Goal: Information Seeking & Learning: Check status

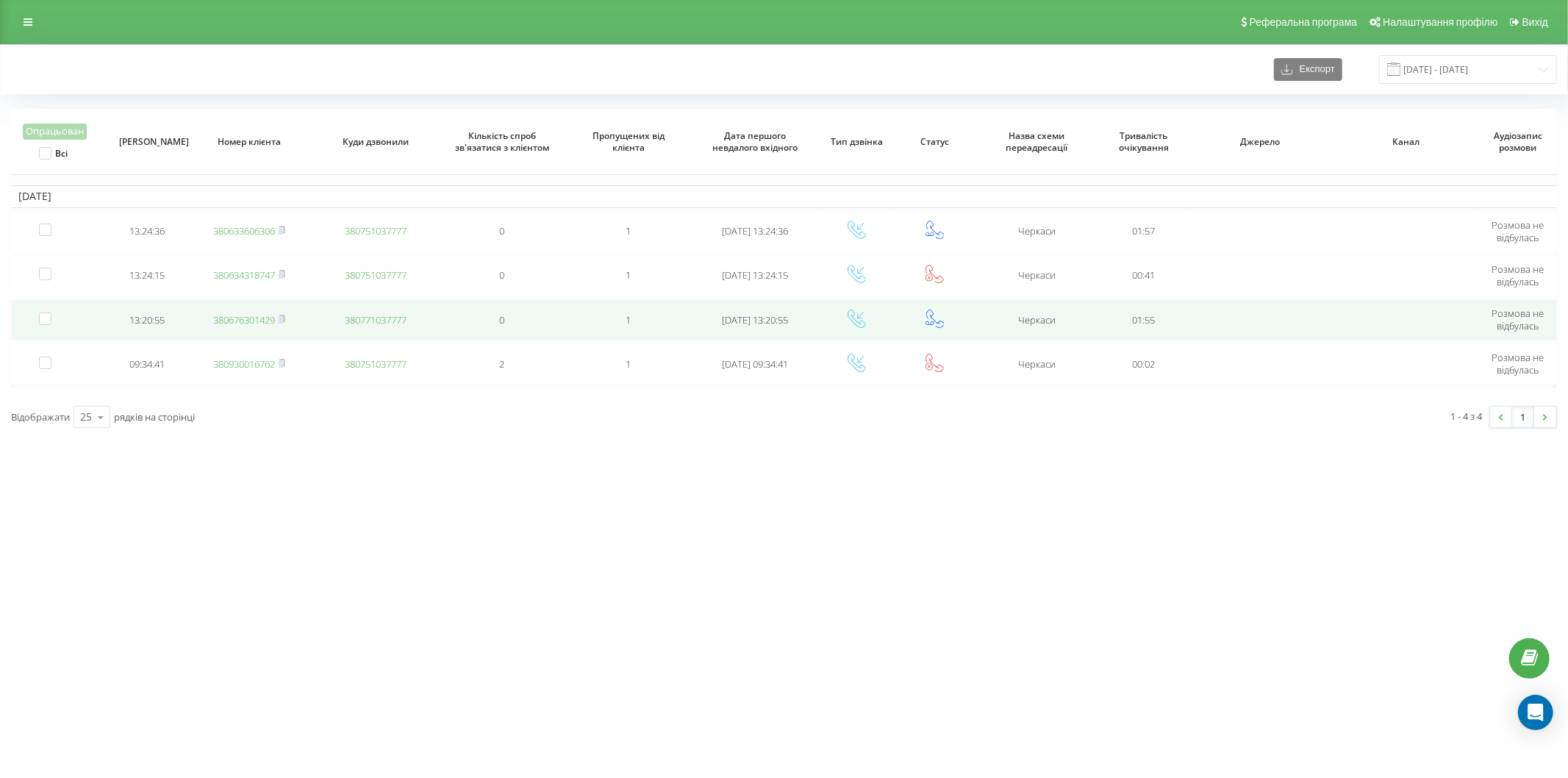
click at [255, 314] on link "380676301429" at bounding box center [244, 320] width 62 height 13
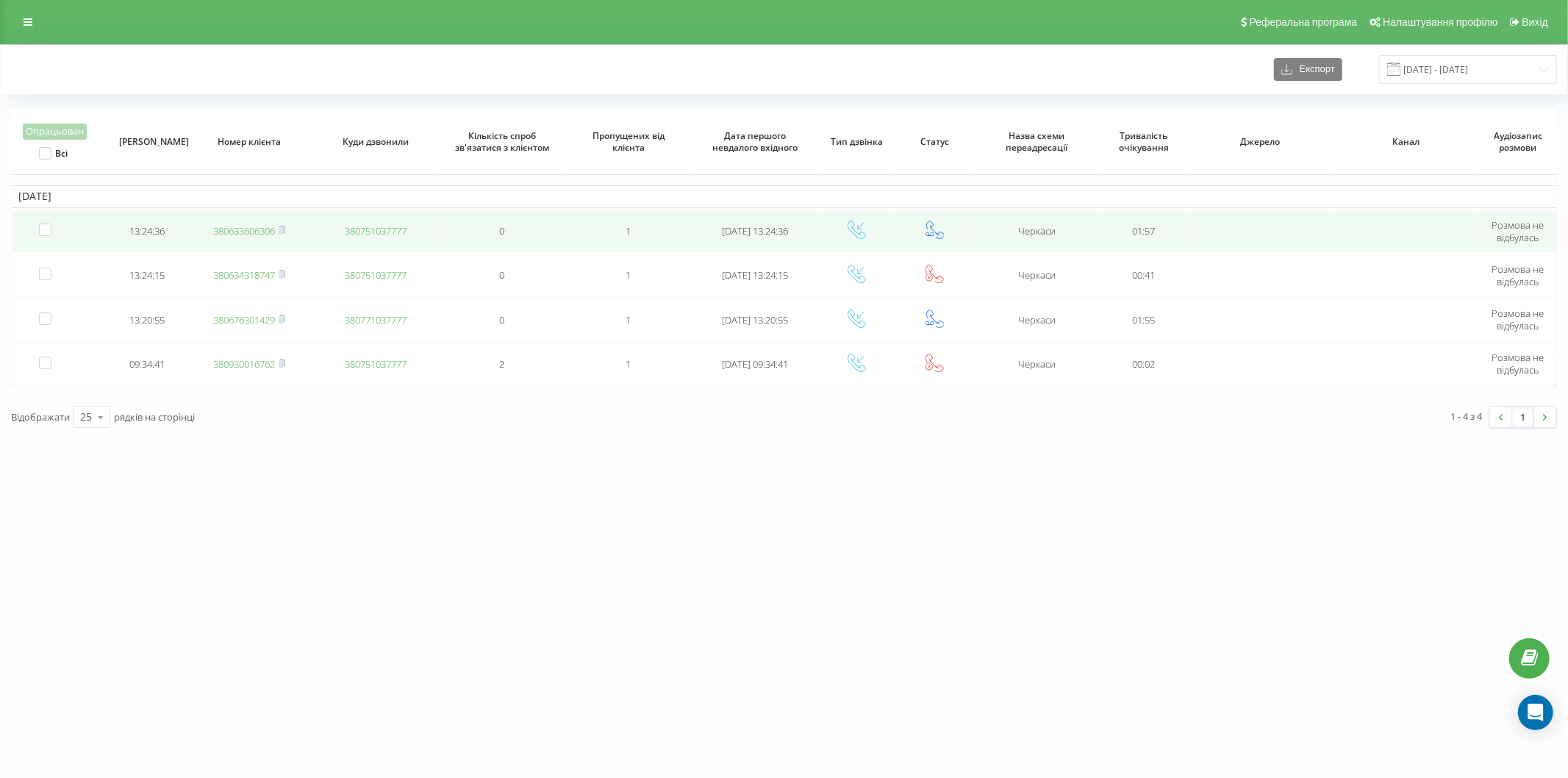
click at [243, 236] on link "380633606306" at bounding box center [244, 231] width 62 height 13
click at [251, 229] on link "380503841861" at bounding box center [244, 231] width 62 height 13
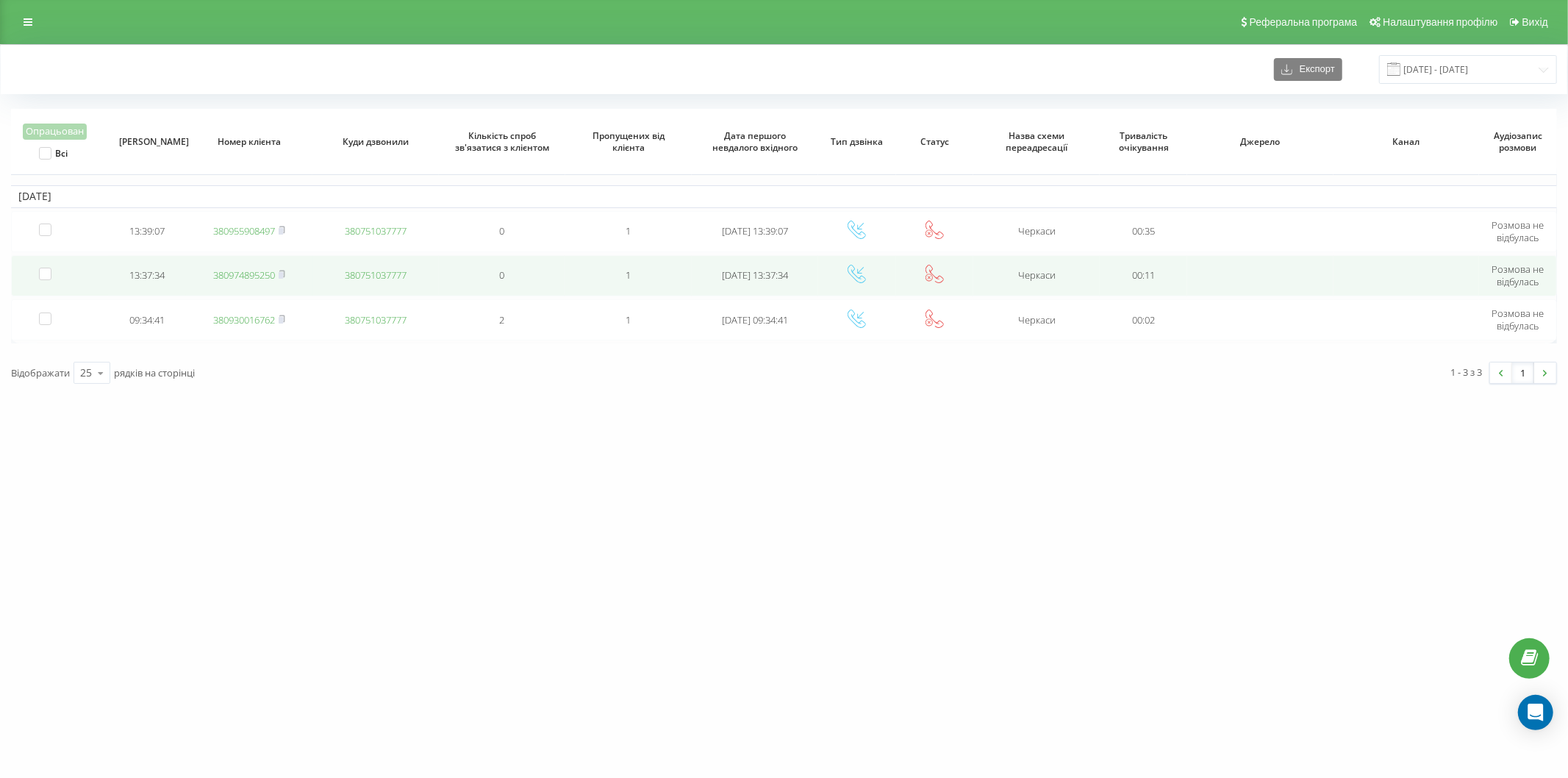
click at [257, 268] on link "380974895250" at bounding box center [244, 275] width 62 height 13
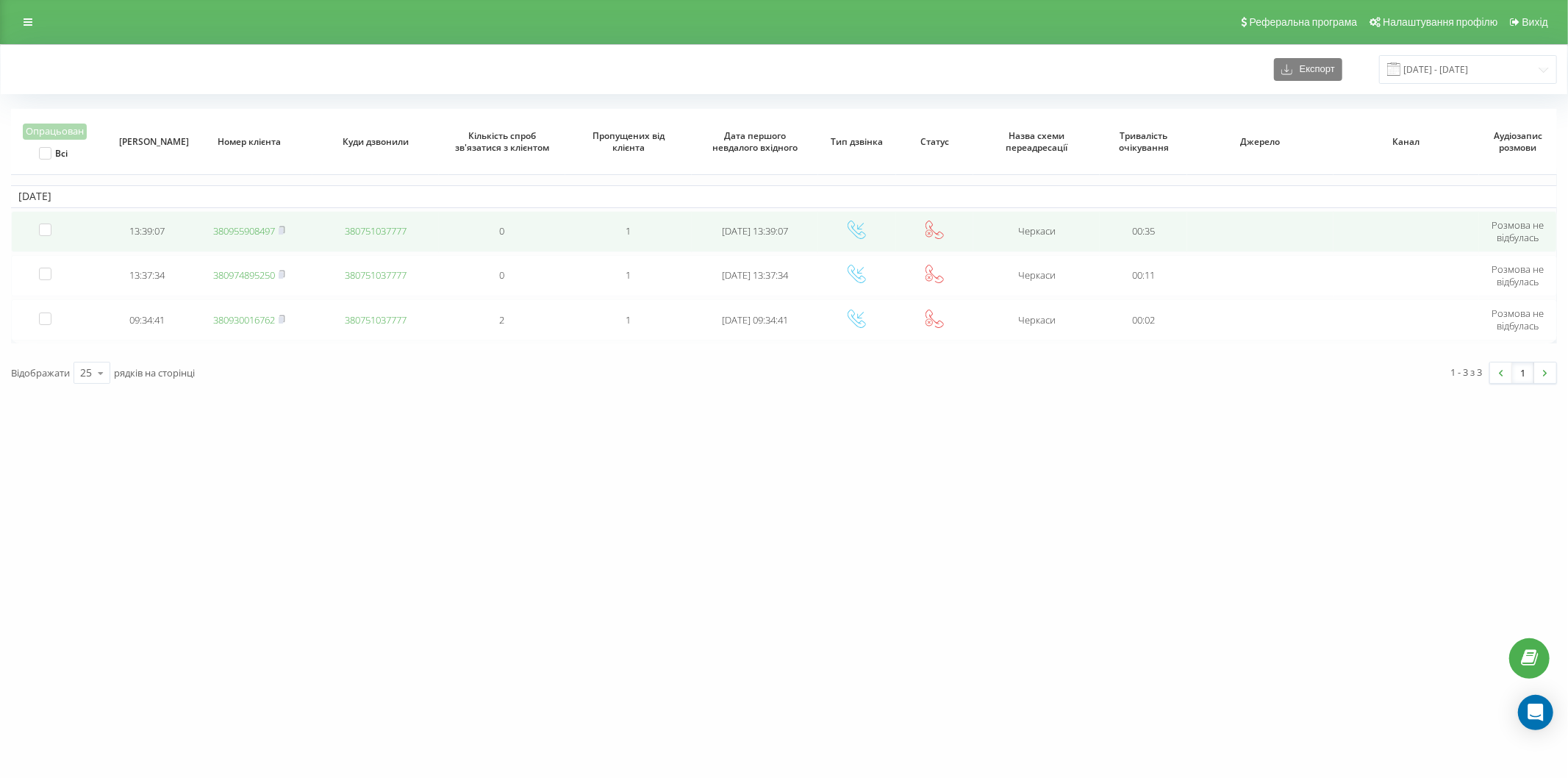
click at [235, 234] on link "380955908497" at bounding box center [244, 231] width 62 height 13
click at [218, 229] on link "380675086808" at bounding box center [244, 231] width 62 height 13
click at [267, 233] on link "380635795472" at bounding box center [244, 231] width 62 height 13
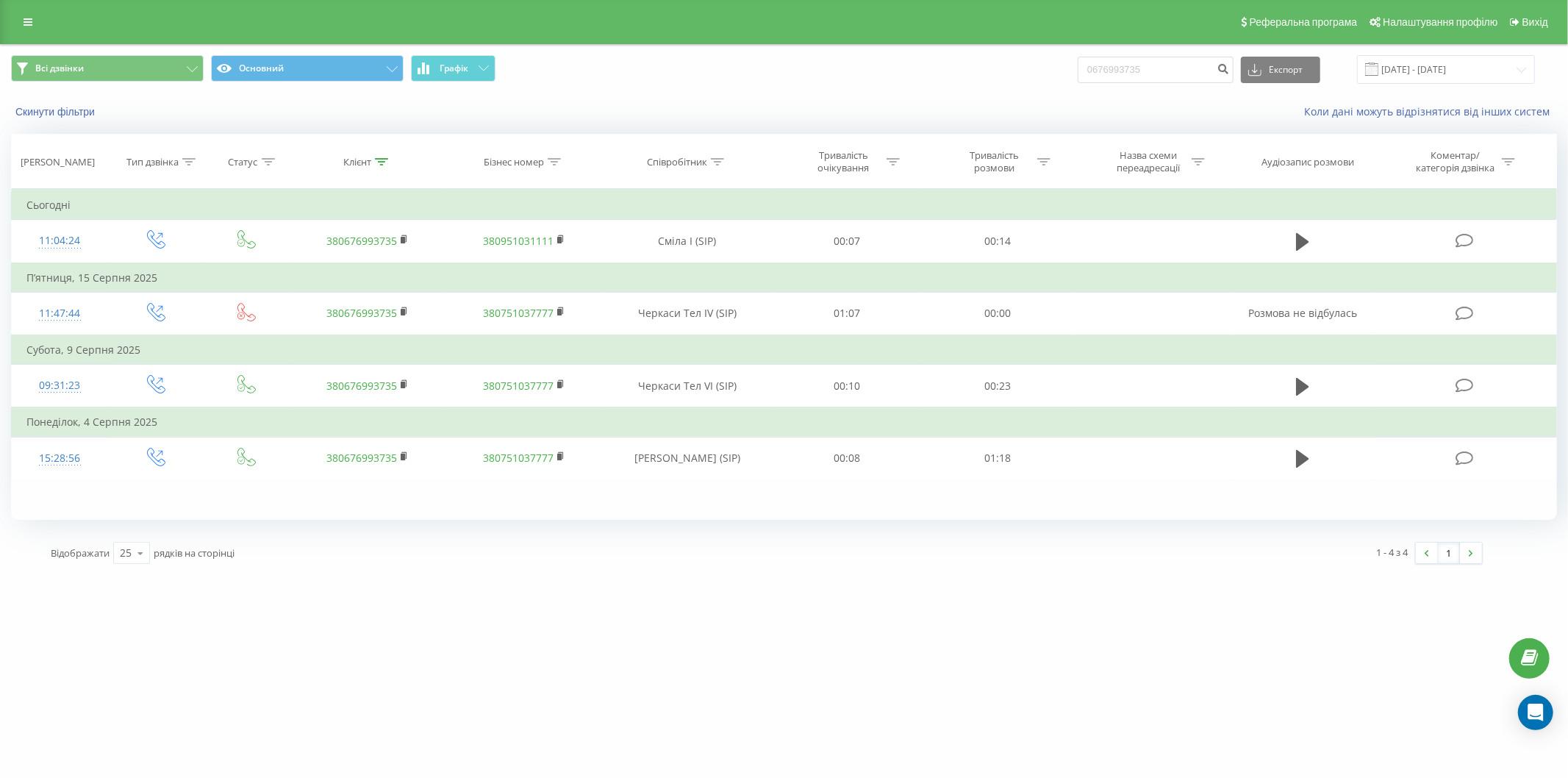
click at [894, 80] on div "Всі дзвінки Основний Графік 0676993735 Експорт .csv .xls .xlsx 22.05.2025 - 22.…" at bounding box center [784, 70] width 1546 height 29
type input "0674737706"
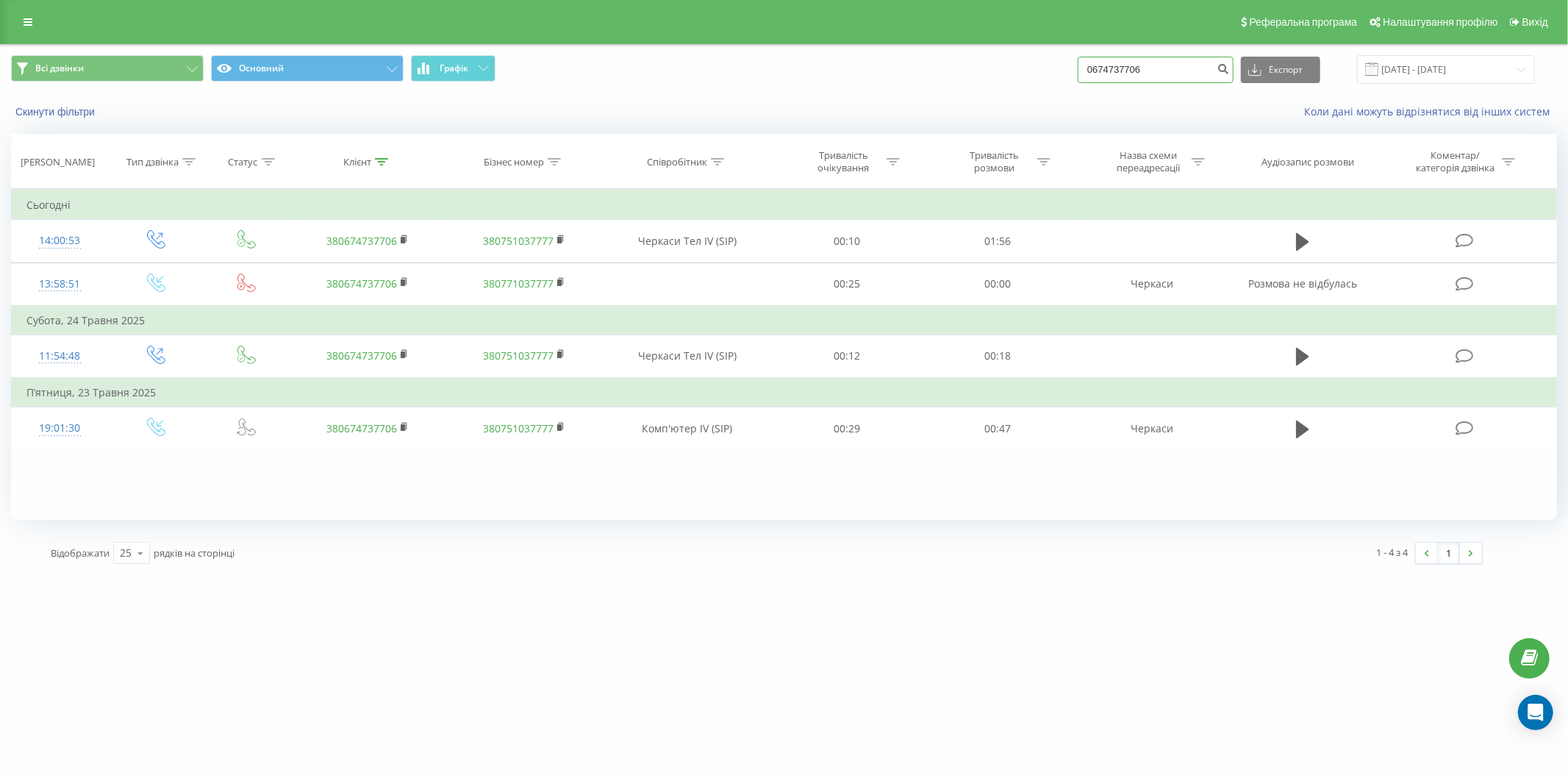
click at [1034, 87] on div "Всі дзвінки Основний Графік 0674737706 Експорт .csv .xls .xlsx [DATE] - [DATE]" at bounding box center [784, 70] width 1566 height 49
paste input "380934222977"
drag, startPoint x: 1114, startPoint y: 72, endPoint x: 1083, endPoint y: 76, distance: 31.3
click at [1083, 76] on div "Всі дзвінки Основний Графік 380934222977 Експорт .csv .xls .xlsx 22.05.2025 - 2…" at bounding box center [784, 70] width 1546 height 29
type input "0934222977"
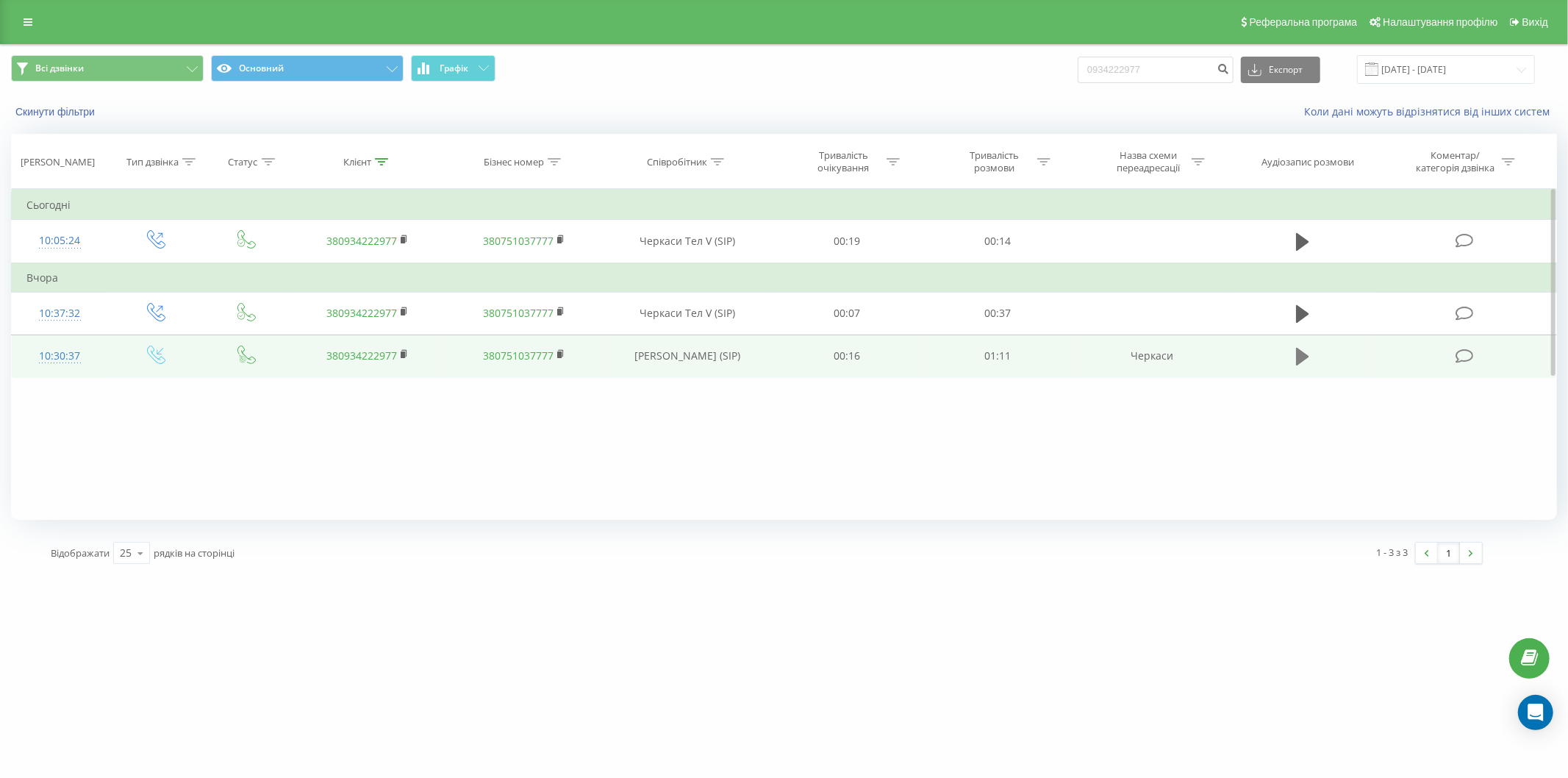
click at [1302, 357] on icon at bounding box center [1303, 356] width 13 height 18
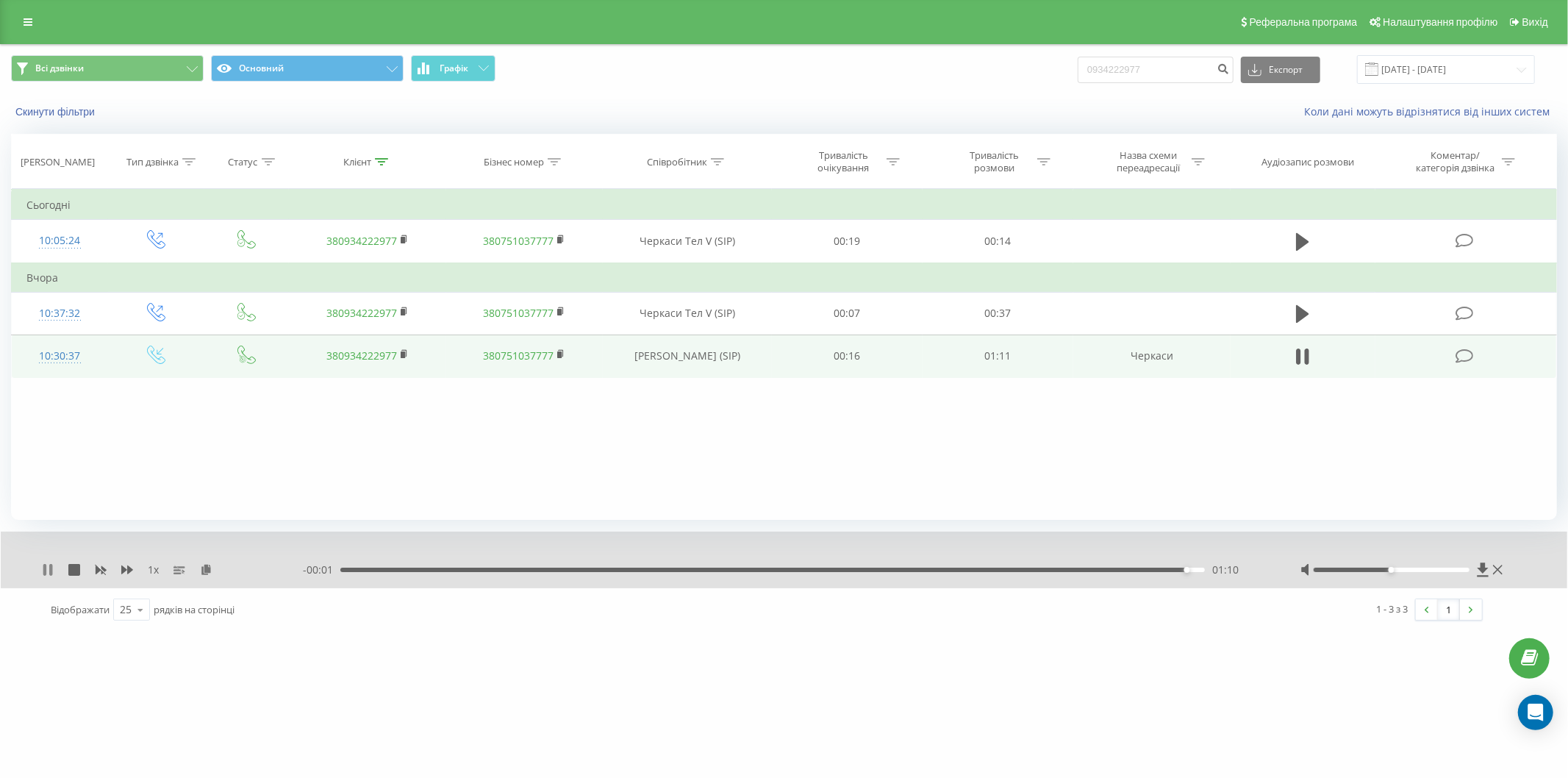
drag, startPoint x: 47, startPoint y: 572, endPoint x: 92, endPoint y: 560, distance: 46.6
click at [48, 572] on icon at bounding box center [48, 570] width 12 height 12
click at [1393, 75] on input "22.05.2025 - 22.08.2025" at bounding box center [1446, 70] width 178 height 29
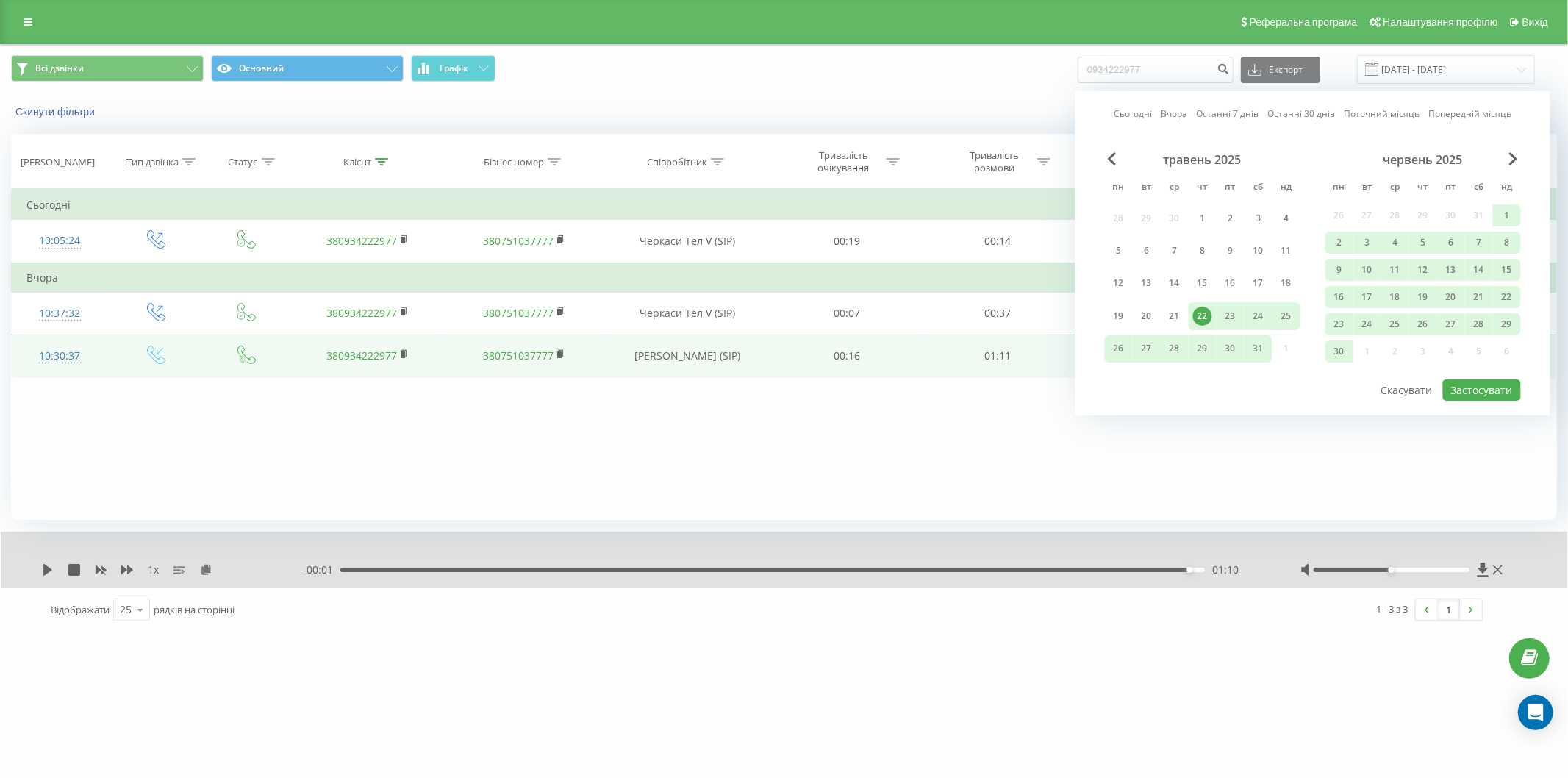
click at [1177, 117] on link "Вчора" at bounding box center [1174, 113] width 27 height 14
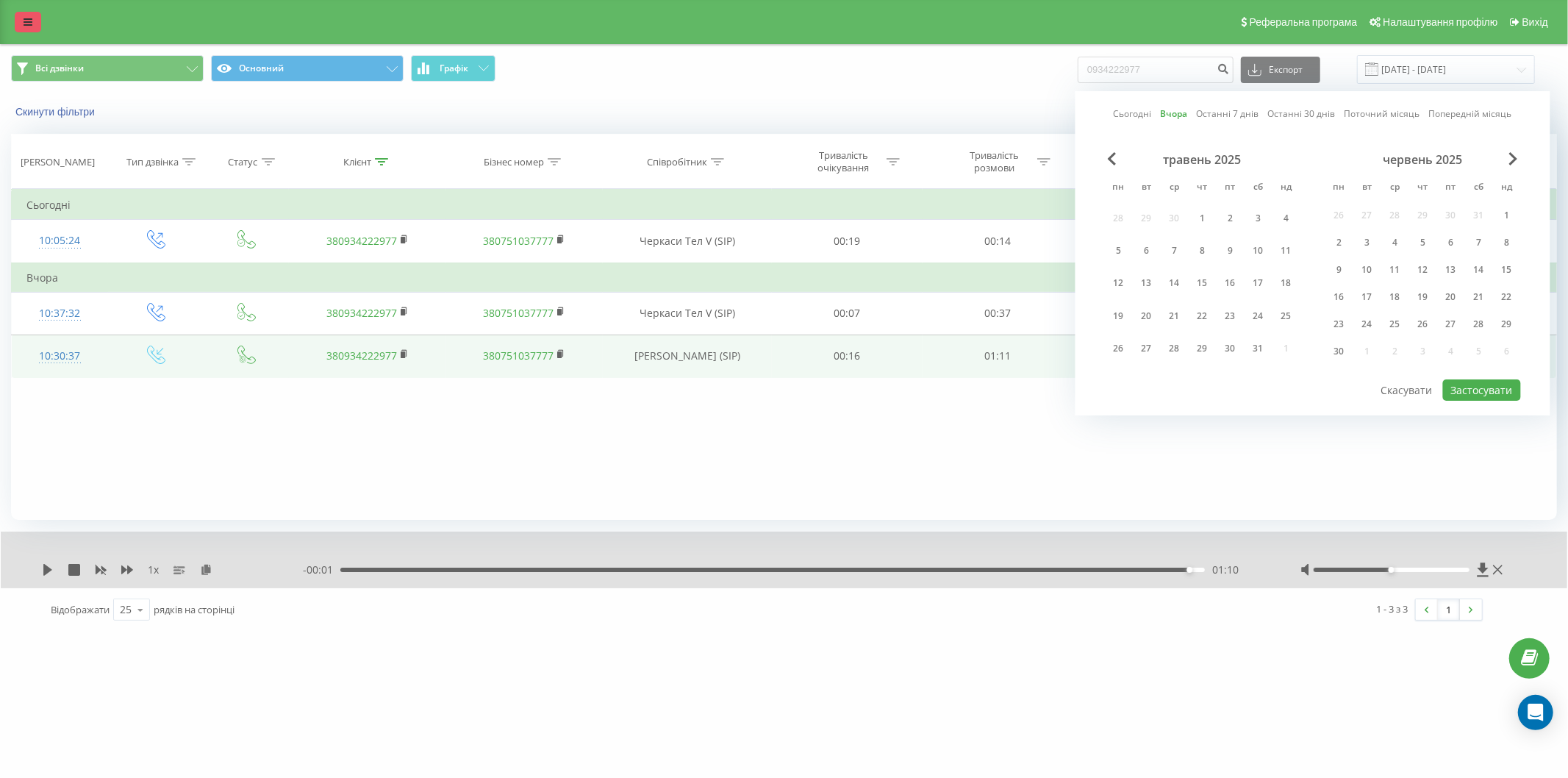
click at [33, 23] on link at bounding box center [28, 22] width 27 height 21
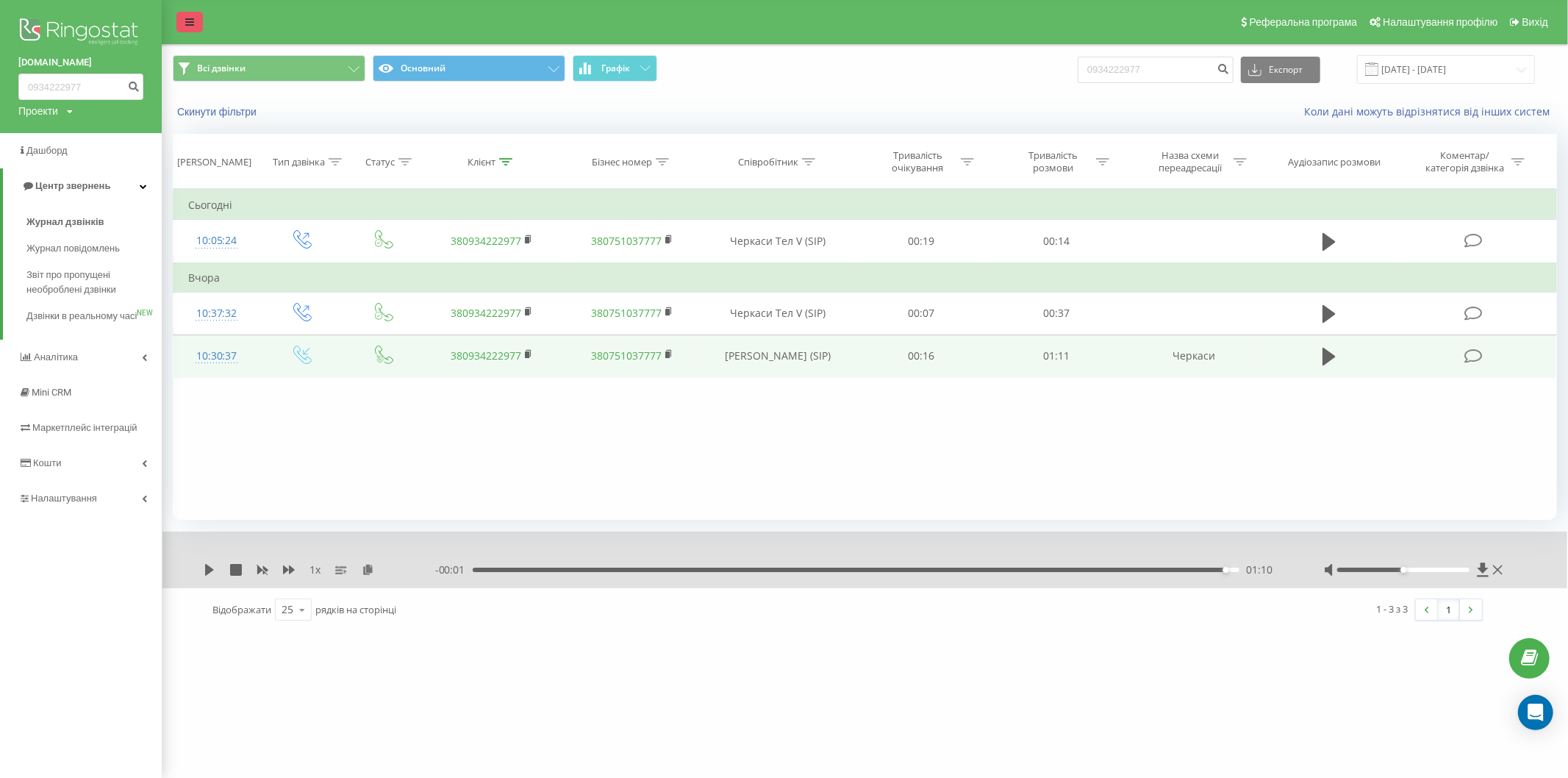
click at [185, 17] on icon at bounding box center [189, 22] width 9 height 10
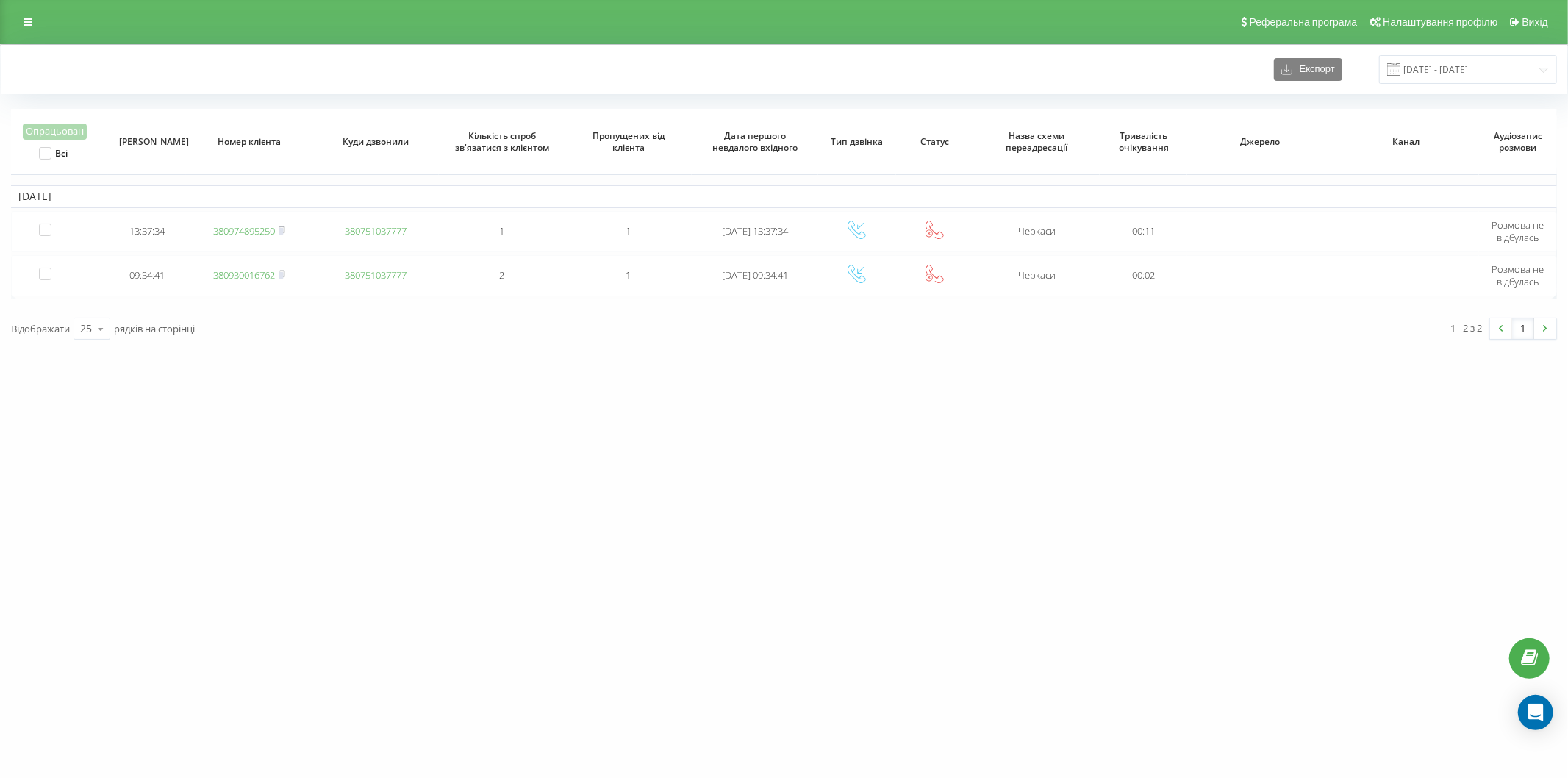
click at [66, 0] on div "Реферальна програма Налаштування профілю Вихід" at bounding box center [784, 22] width 1568 height 44
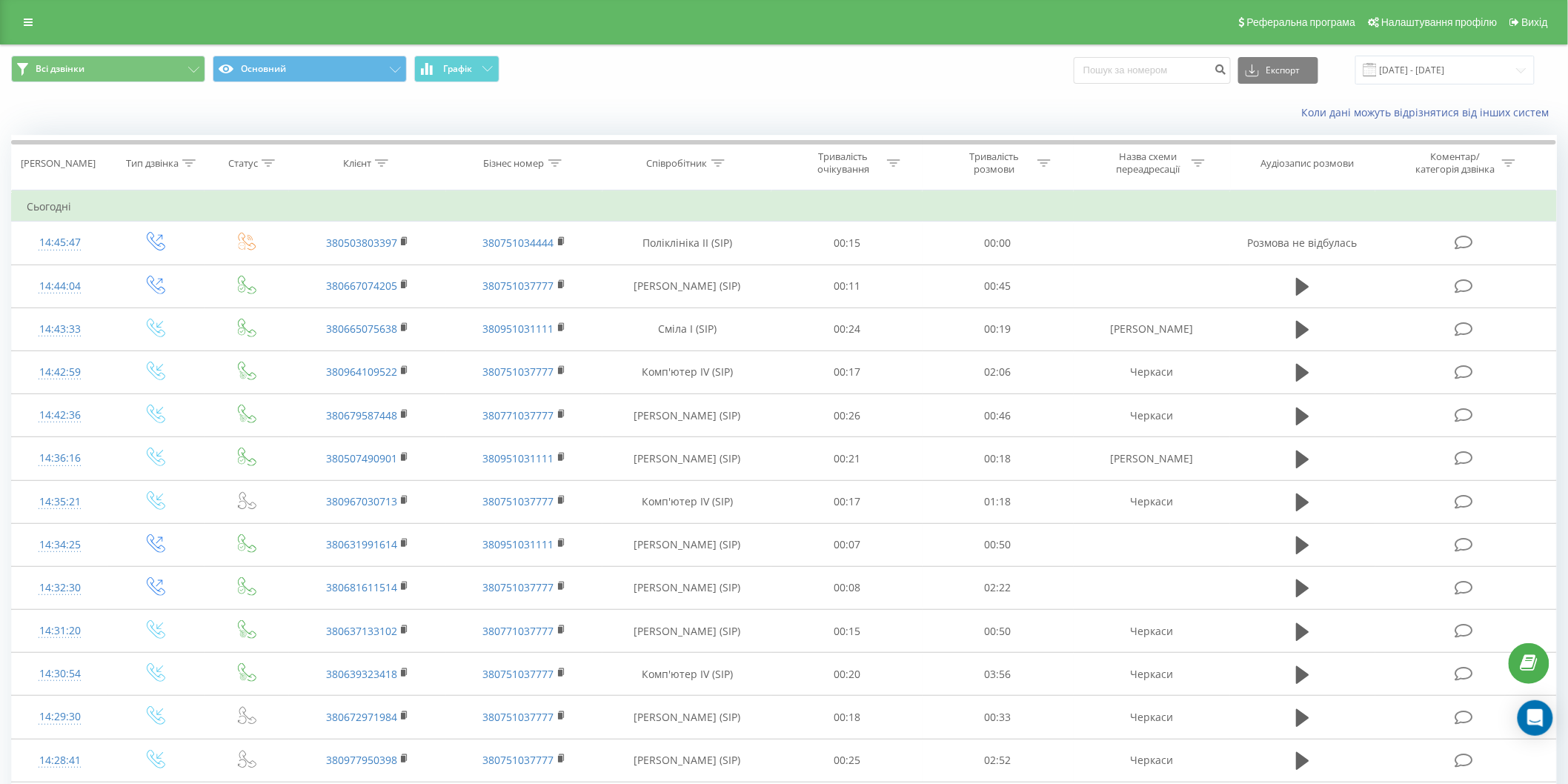
click at [1377, 69] on span at bounding box center [1370, 70] width 14 height 14
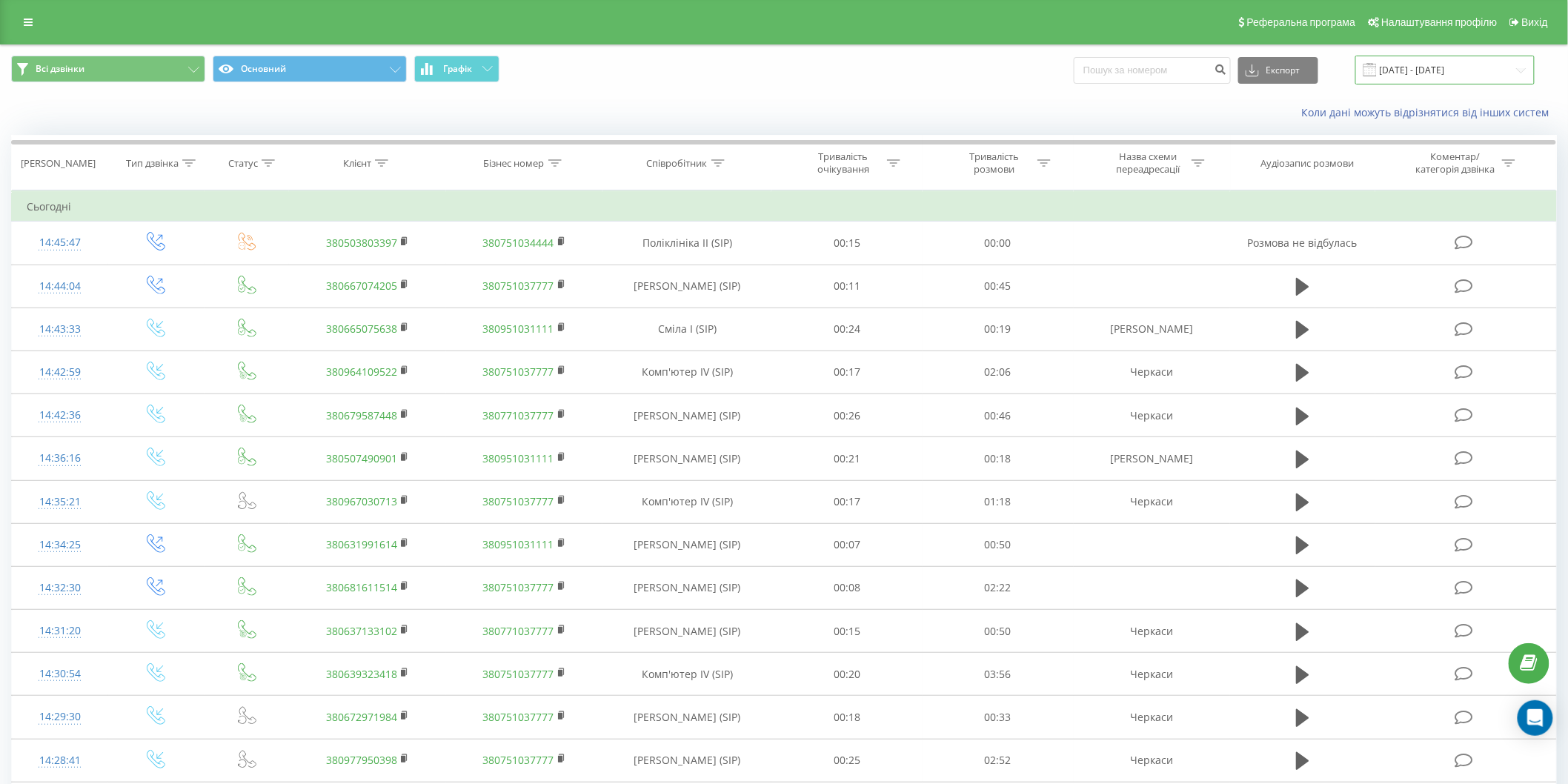
click at [1447, 57] on input "[DATE] - [DATE]" at bounding box center [1445, 70] width 179 height 29
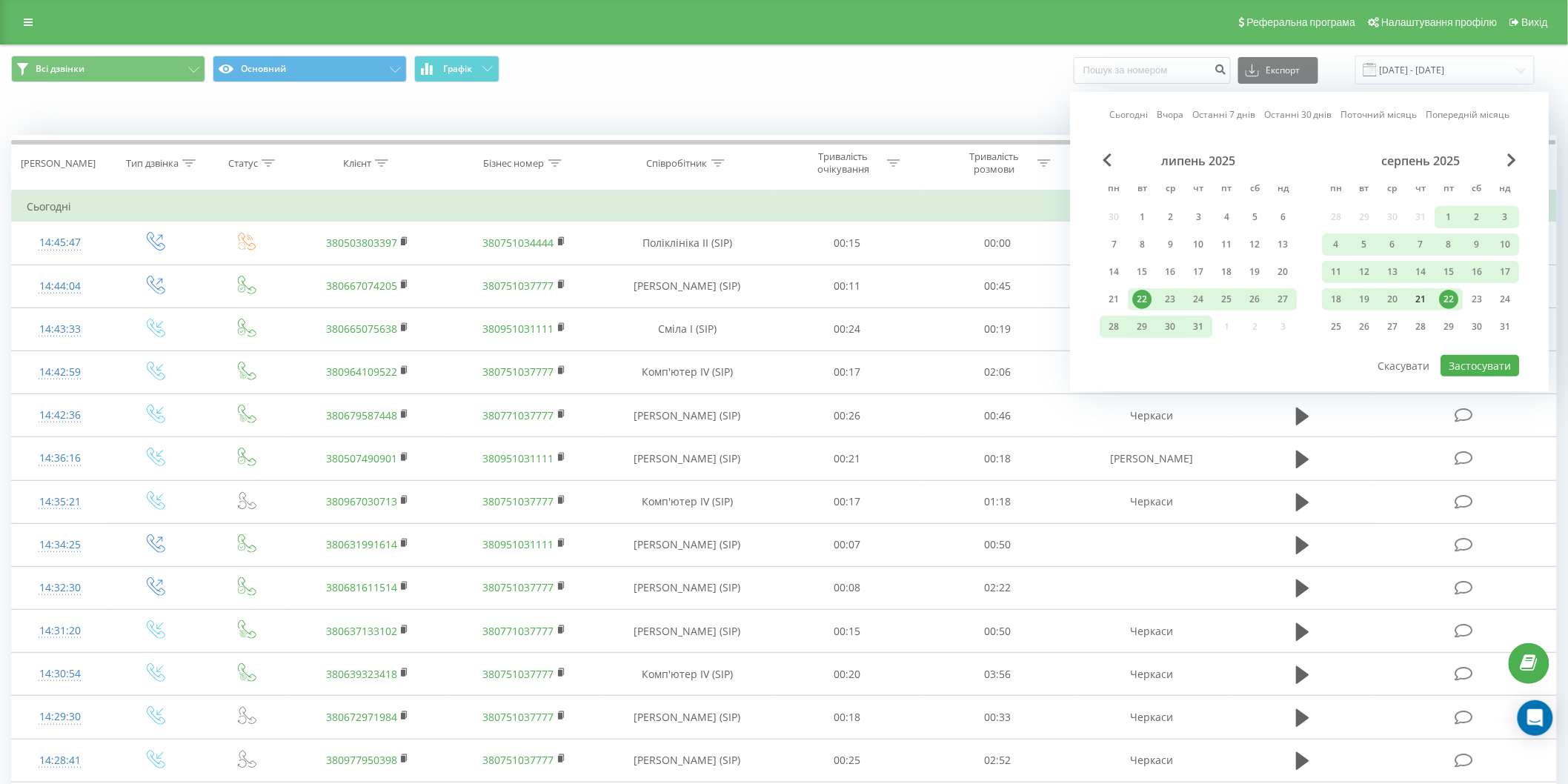
click at [1420, 298] on div "21" at bounding box center [1421, 299] width 19 height 19
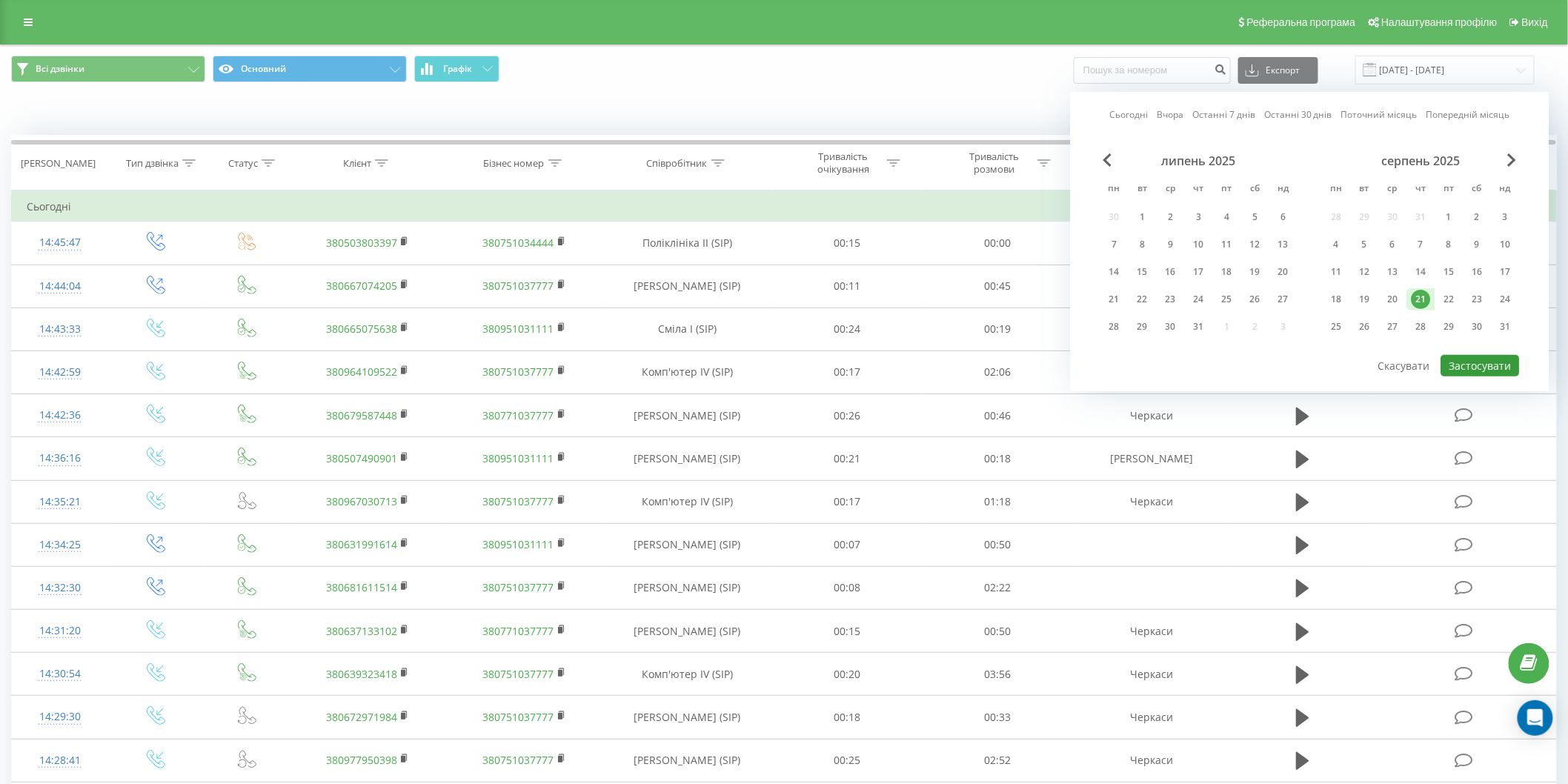
click at [1485, 362] on button "Застосувати" at bounding box center [1480, 365] width 79 height 21
type input "21.08.2025 - 21.08.2025"
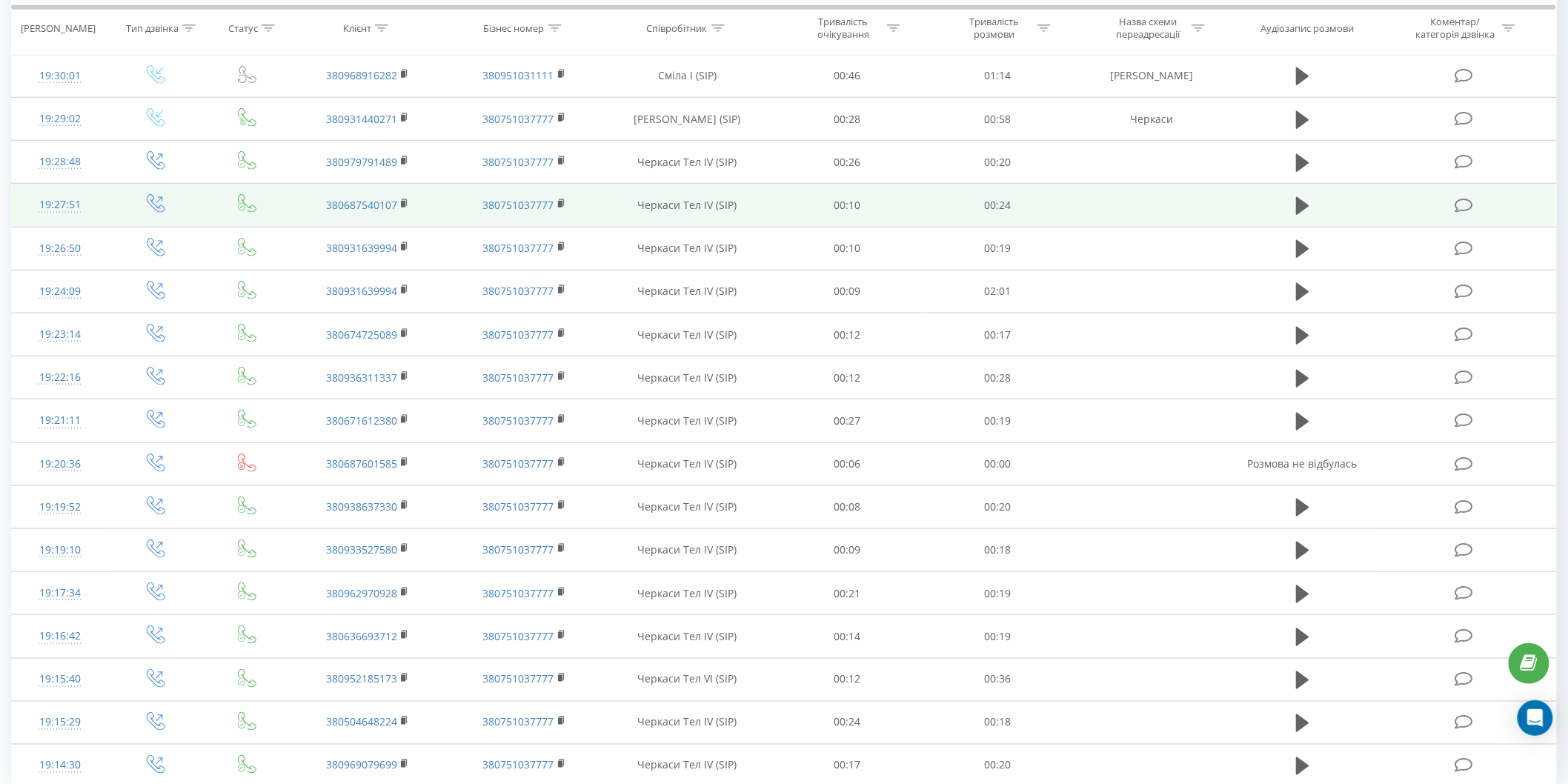
scroll to position [572, 0]
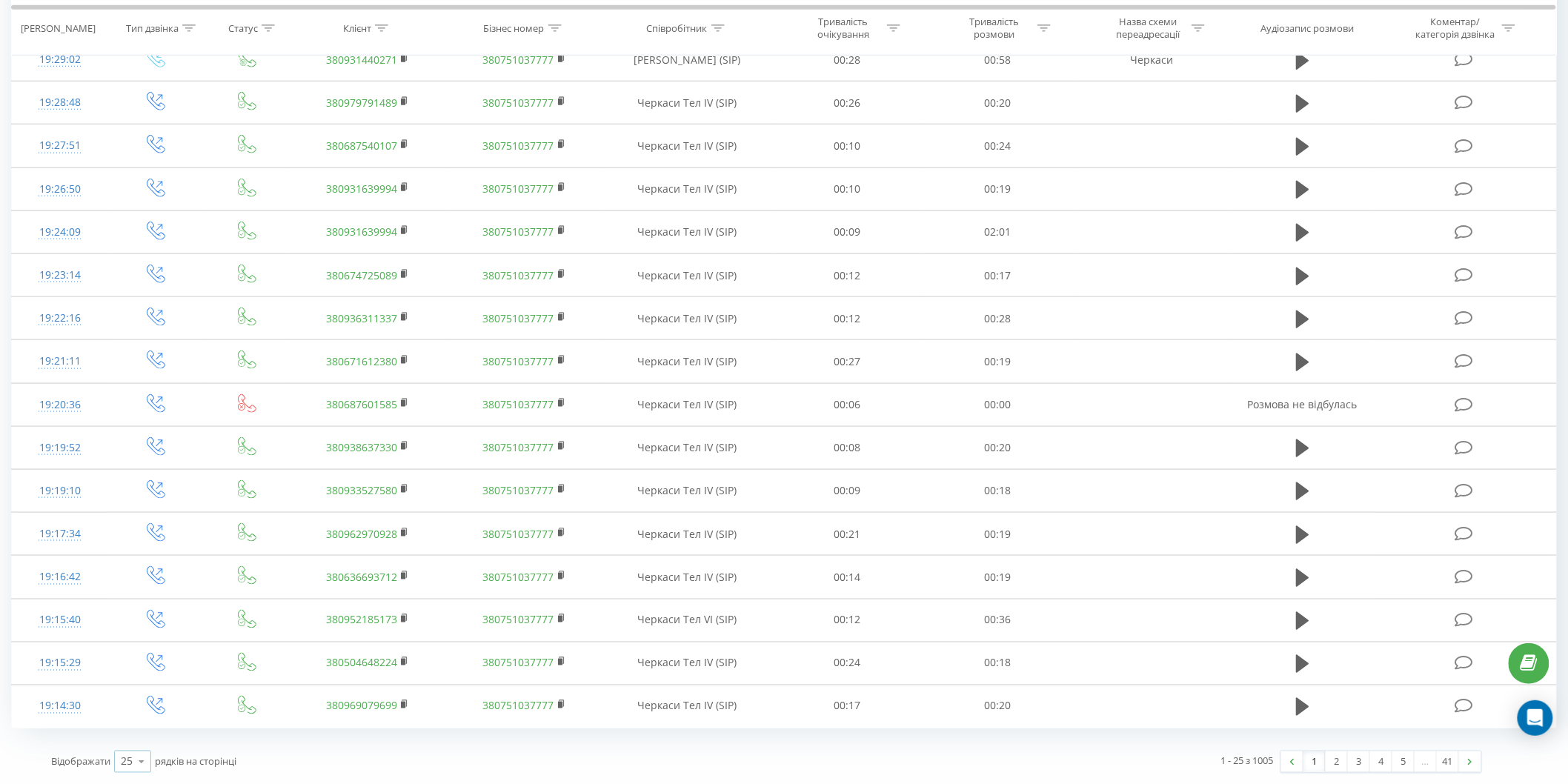
click at [139, 756] on icon at bounding box center [141, 762] width 22 height 29
click at [139, 724] on div "50" at bounding box center [133, 719] width 35 height 21
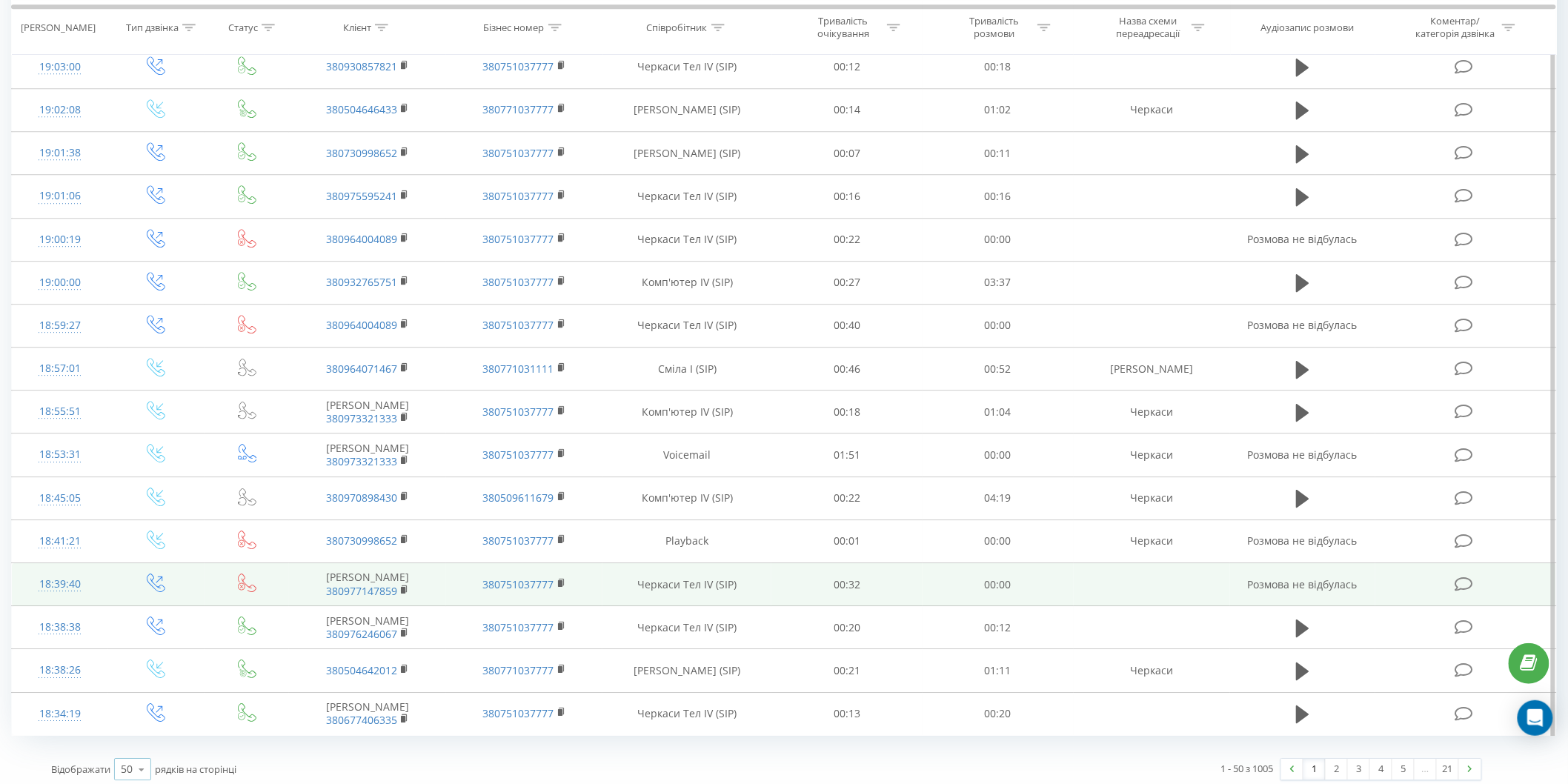
scroll to position [1699, 0]
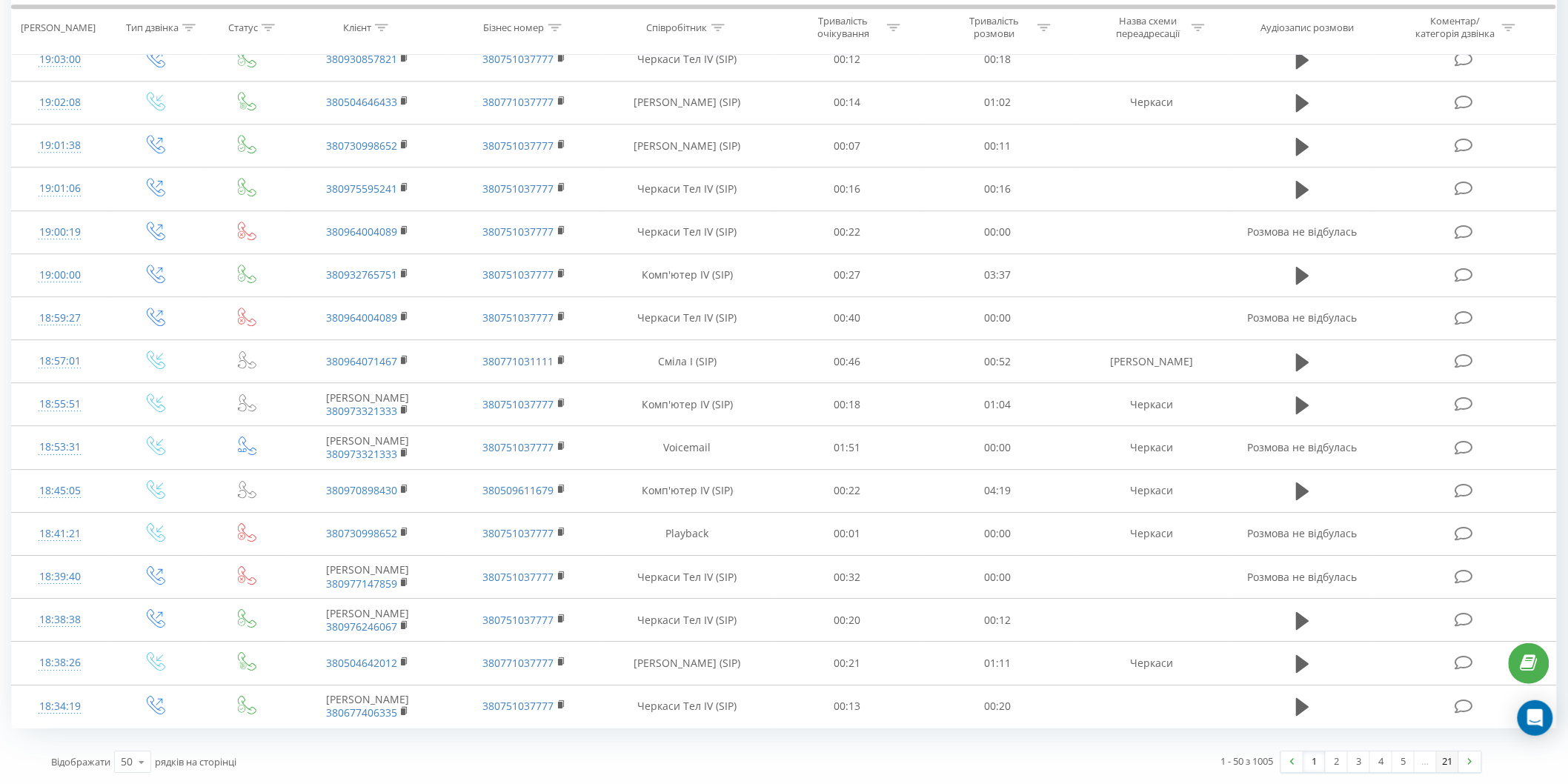
click at [1444, 765] on link "21" at bounding box center [1448, 762] width 22 height 21
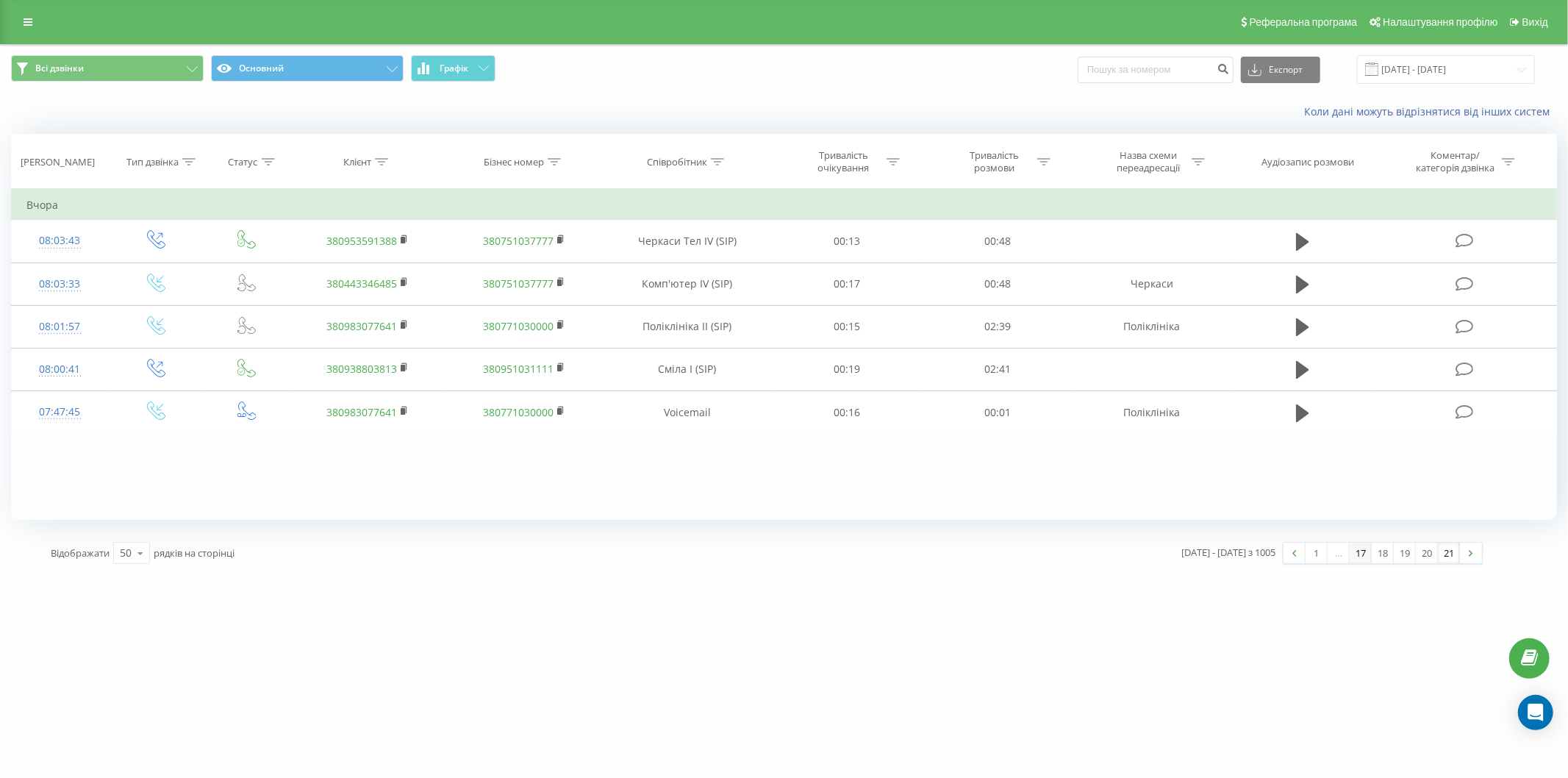
click at [1358, 554] on link "17" at bounding box center [1361, 552] width 22 height 21
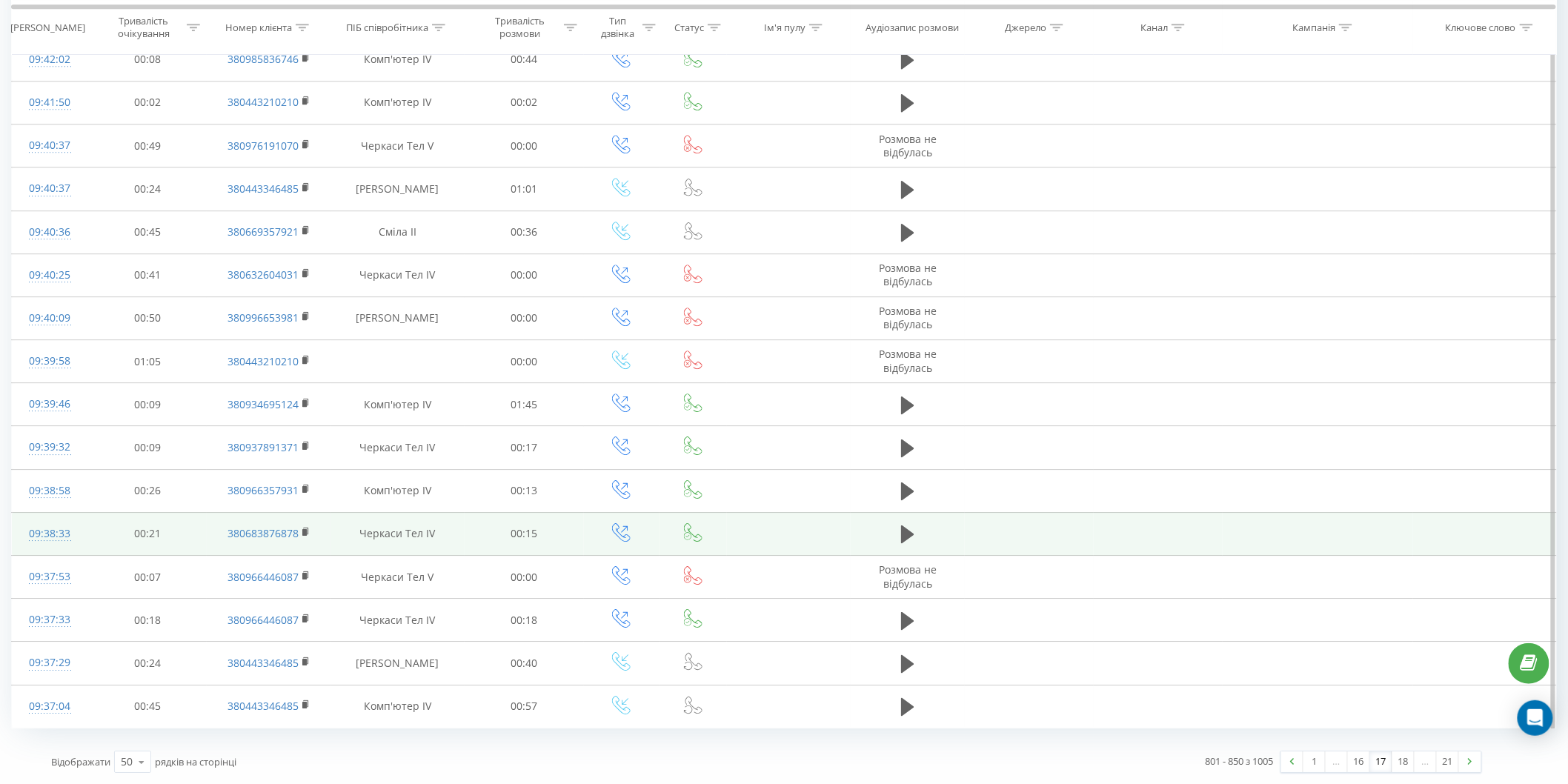
scroll to position [1652, 0]
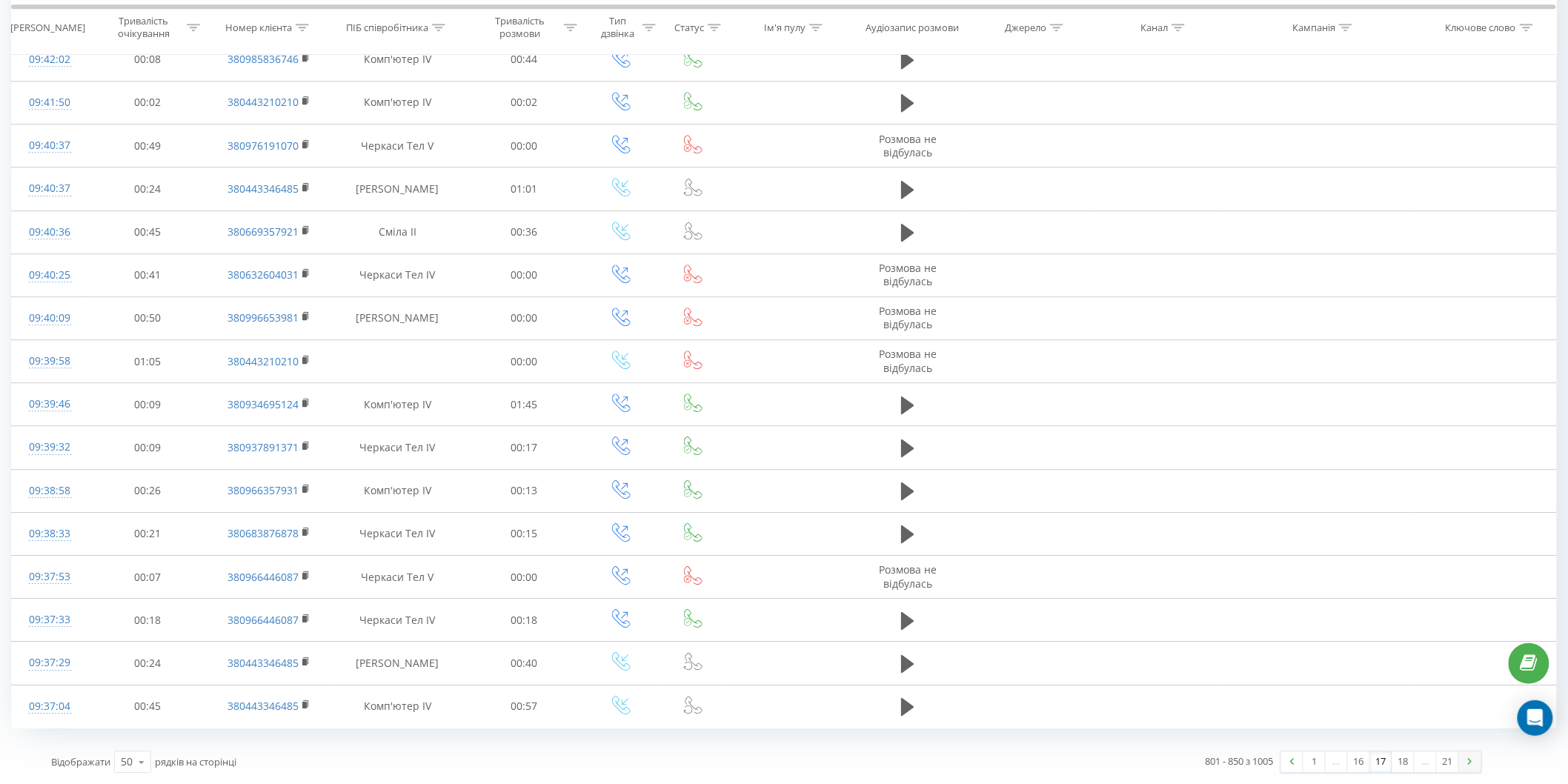
click at [1464, 761] on link at bounding box center [1470, 762] width 22 height 21
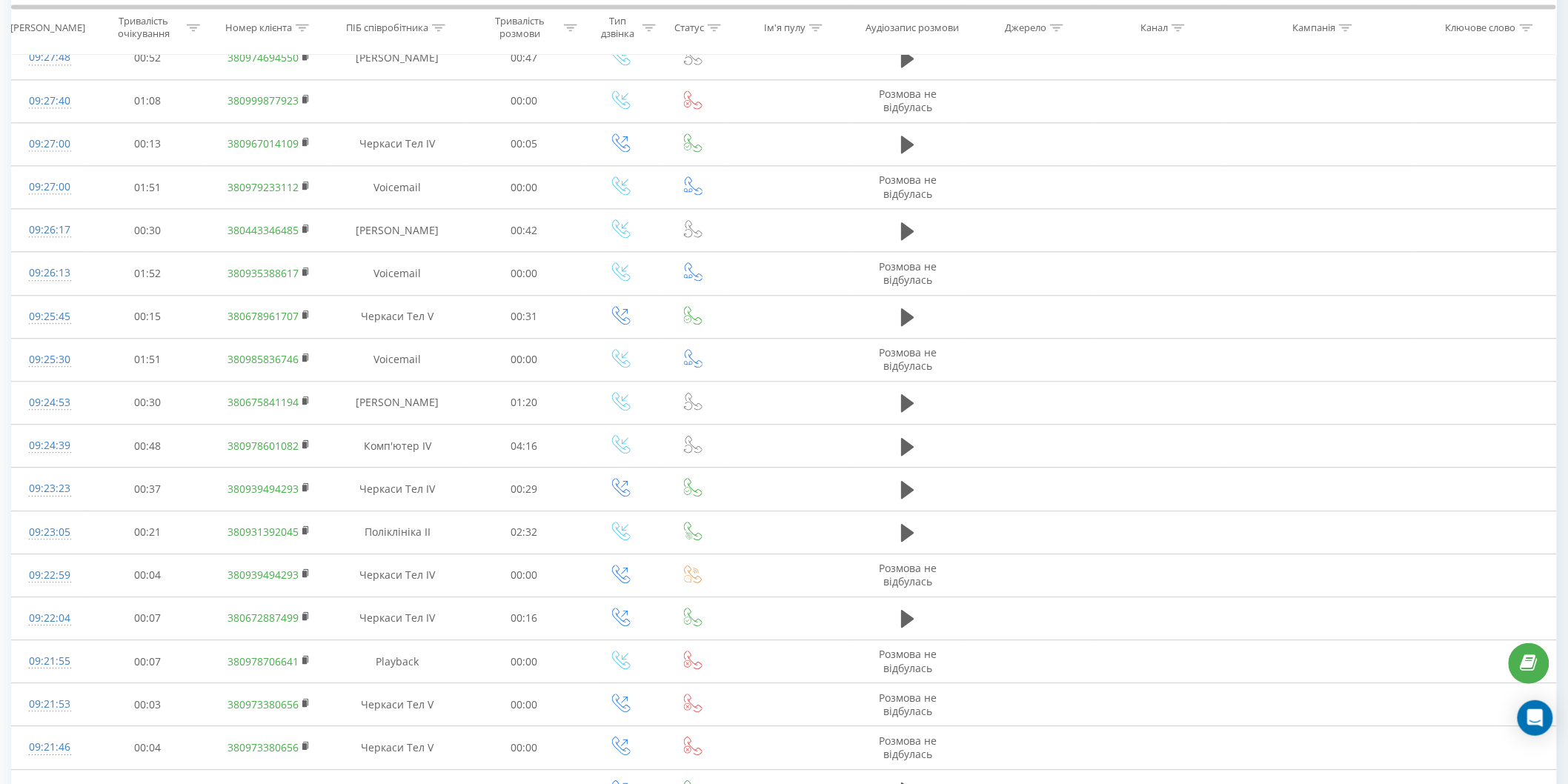
scroll to position [1652, 0]
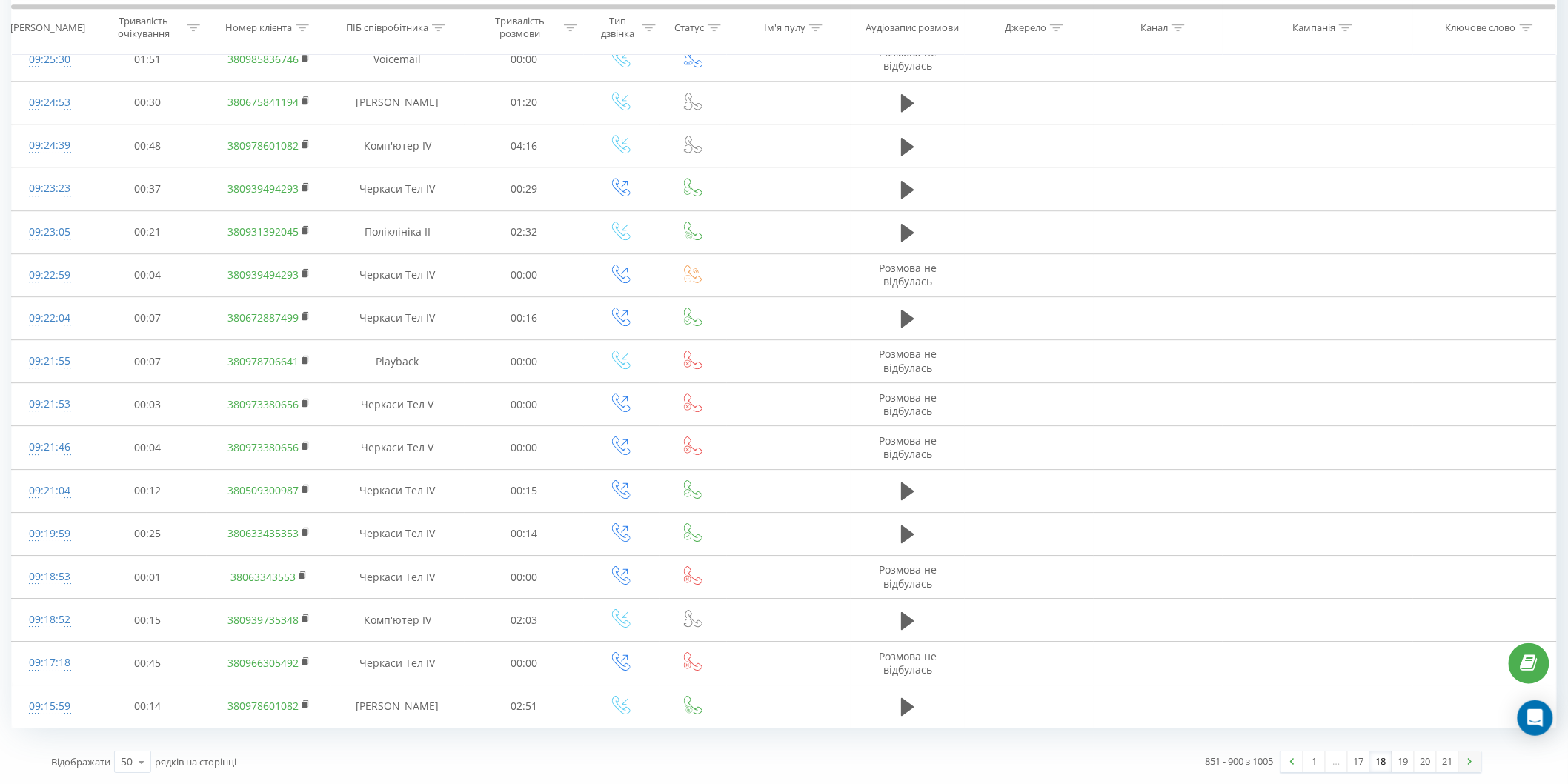
click at [1468, 758] on img at bounding box center [1470, 761] width 4 height 7
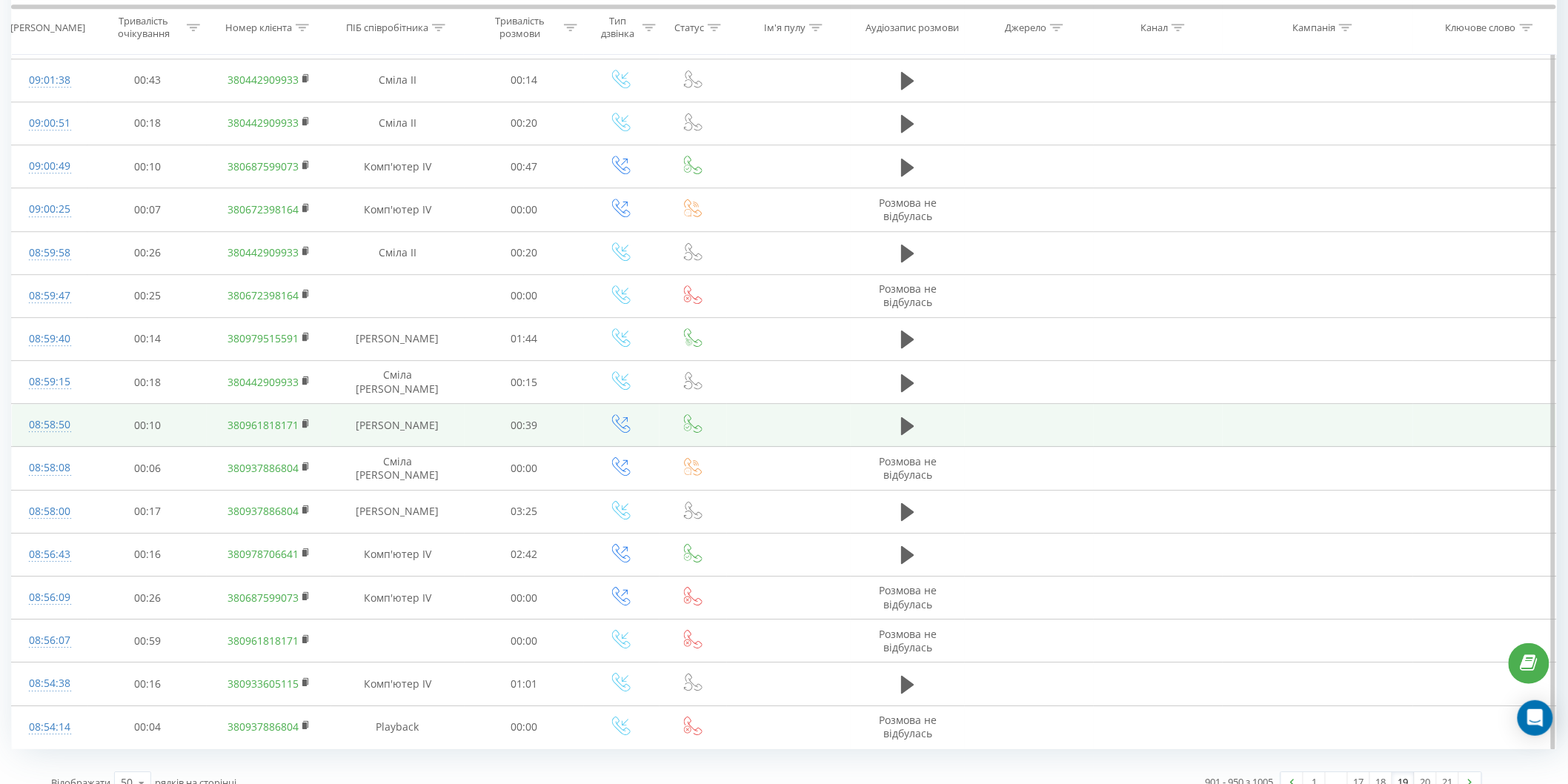
scroll to position [1652, 0]
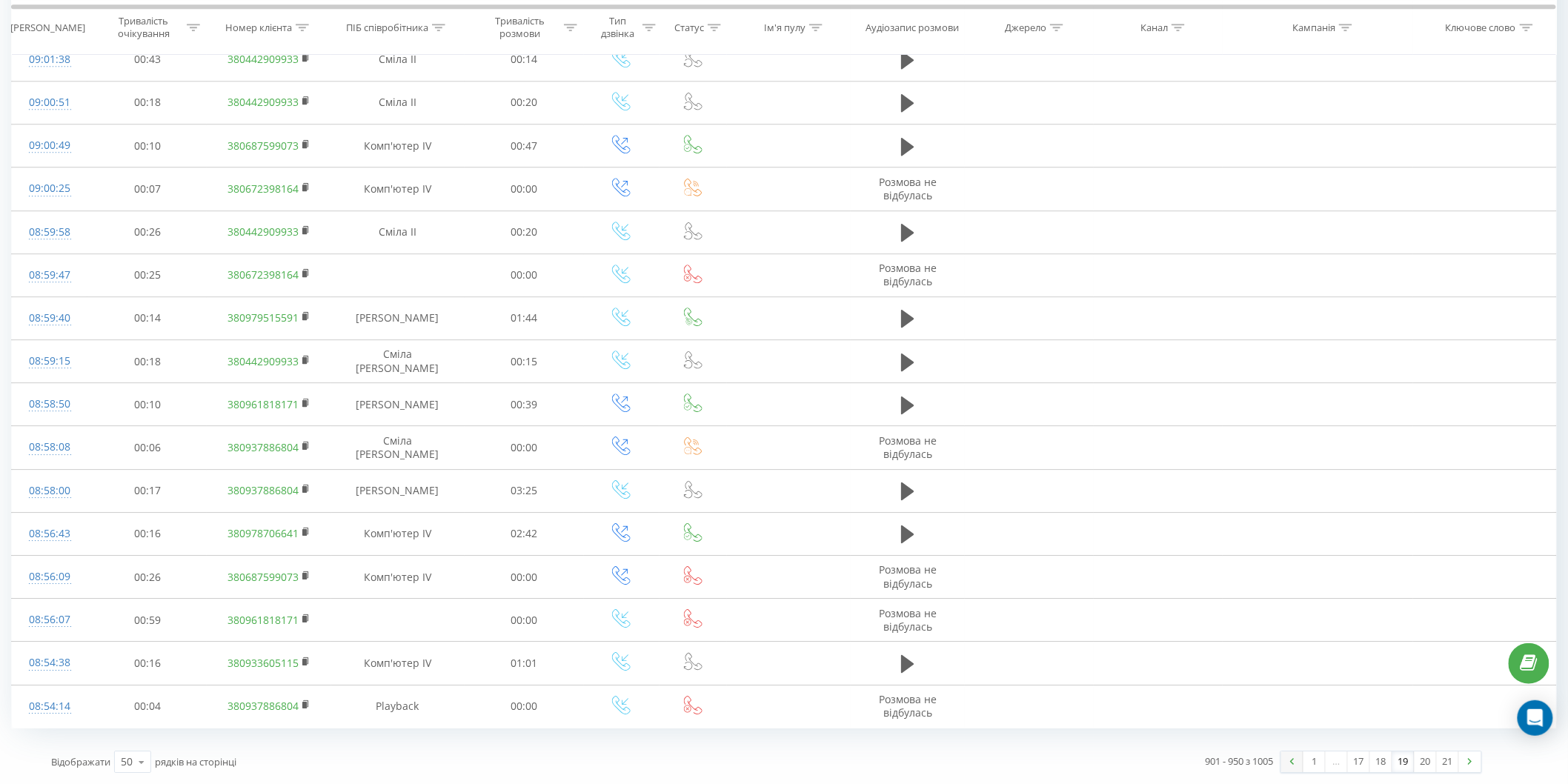
click at [1298, 760] on link at bounding box center [1293, 762] width 22 height 21
click at [1282, 761] on link at bounding box center [1293, 762] width 22 height 21
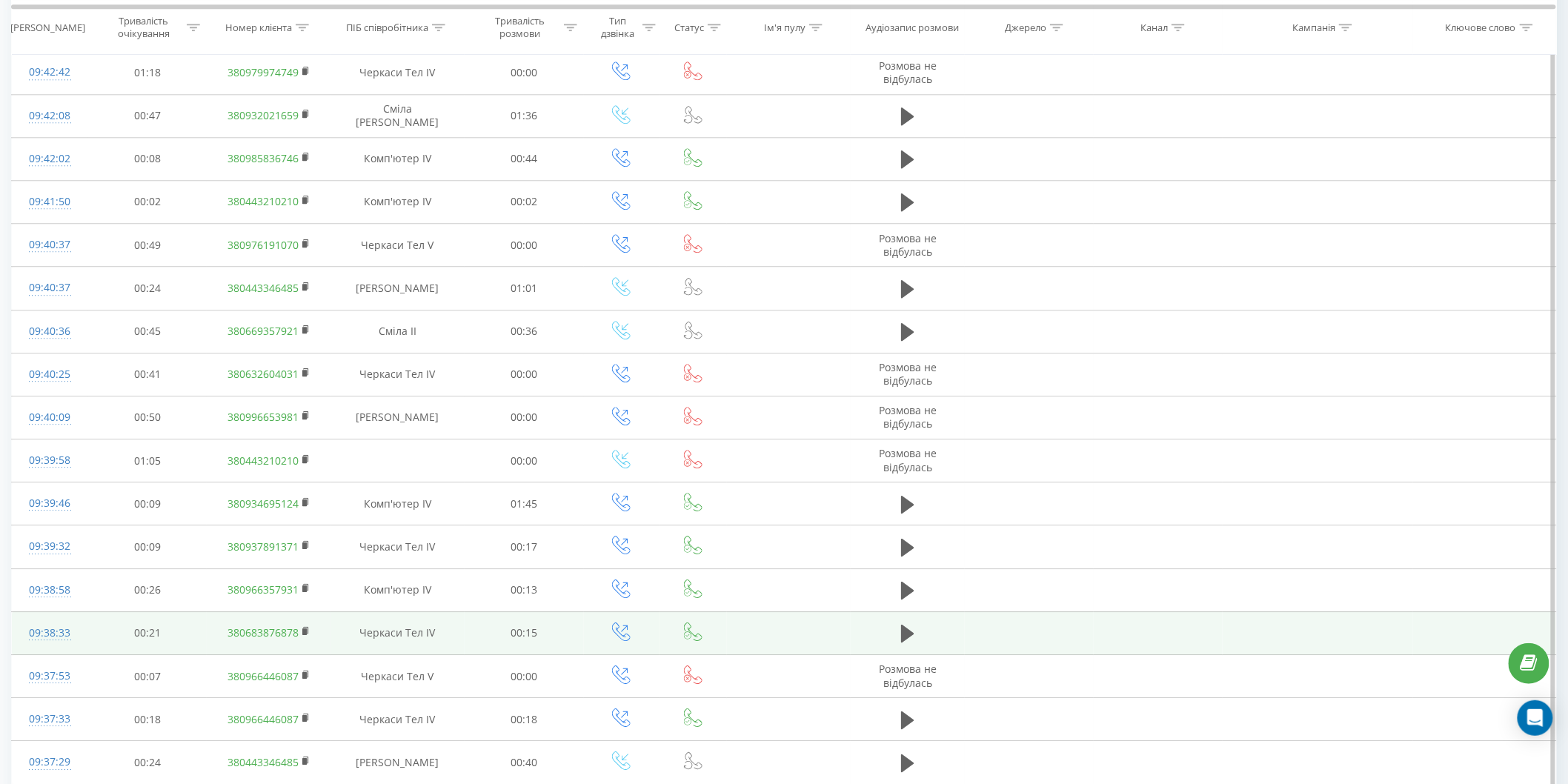
scroll to position [1652, 0]
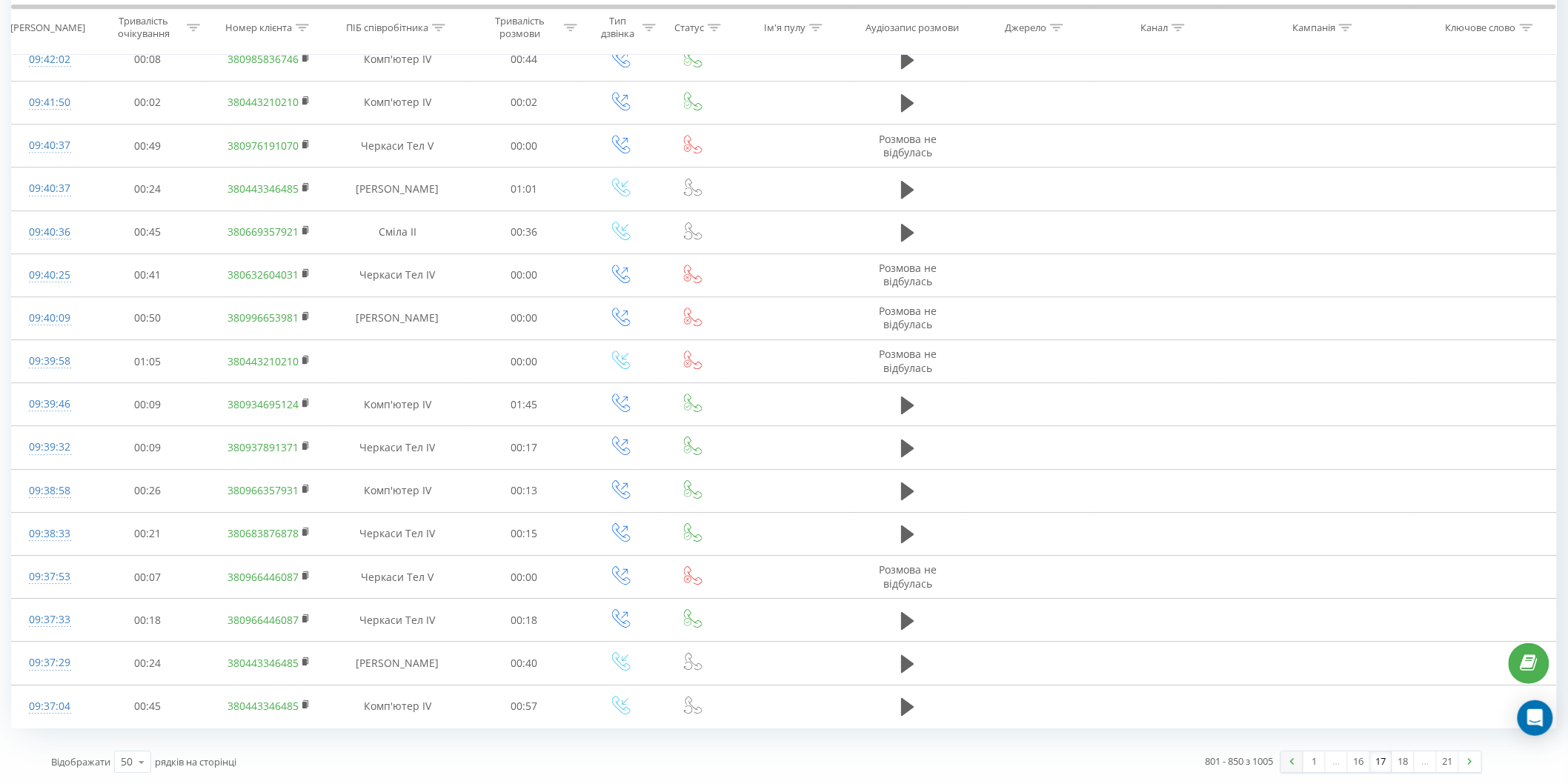
click at [1295, 766] on link at bounding box center [1293, 762] width 22 height 21
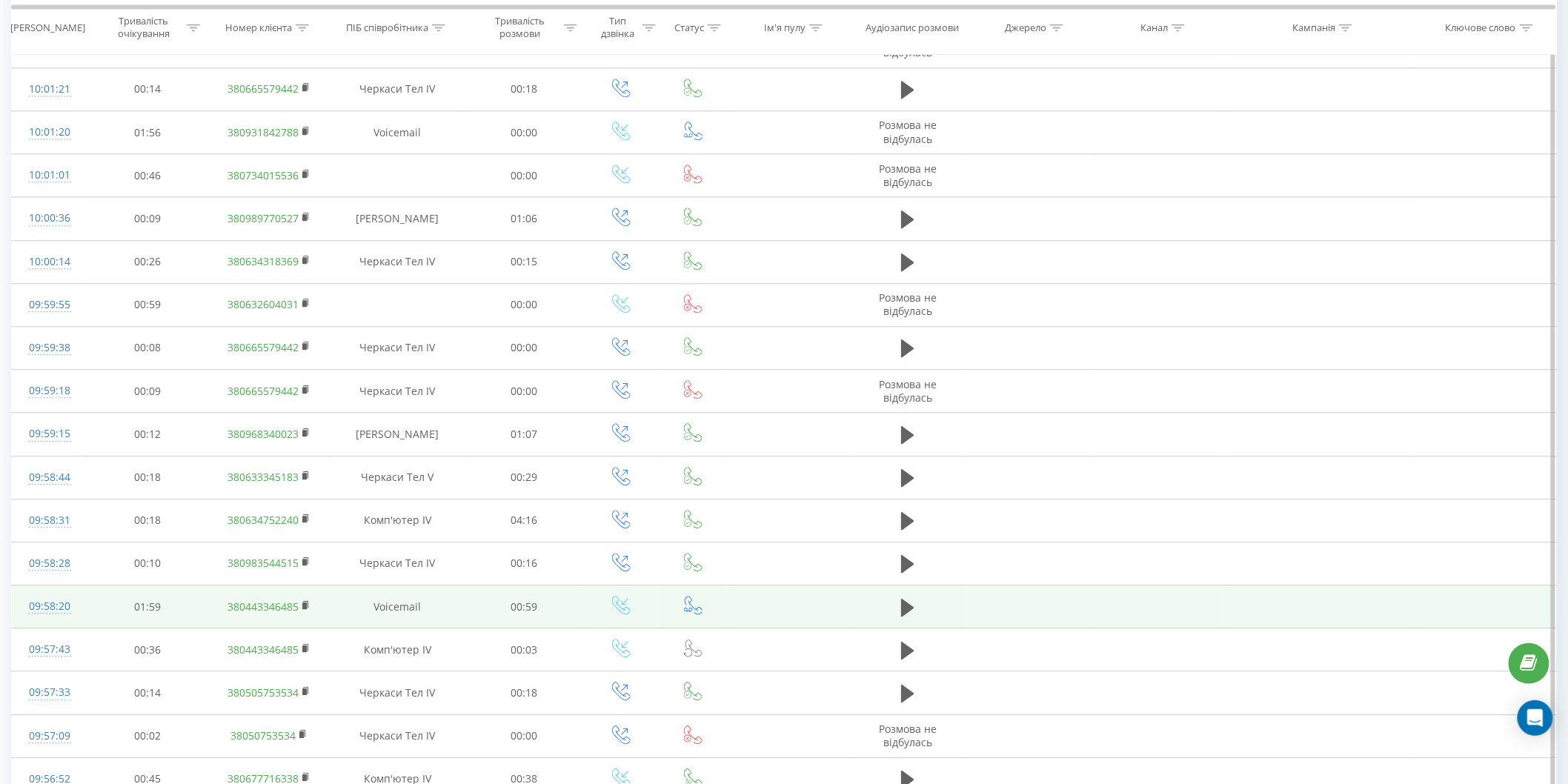
scroll to position [1652, 0]
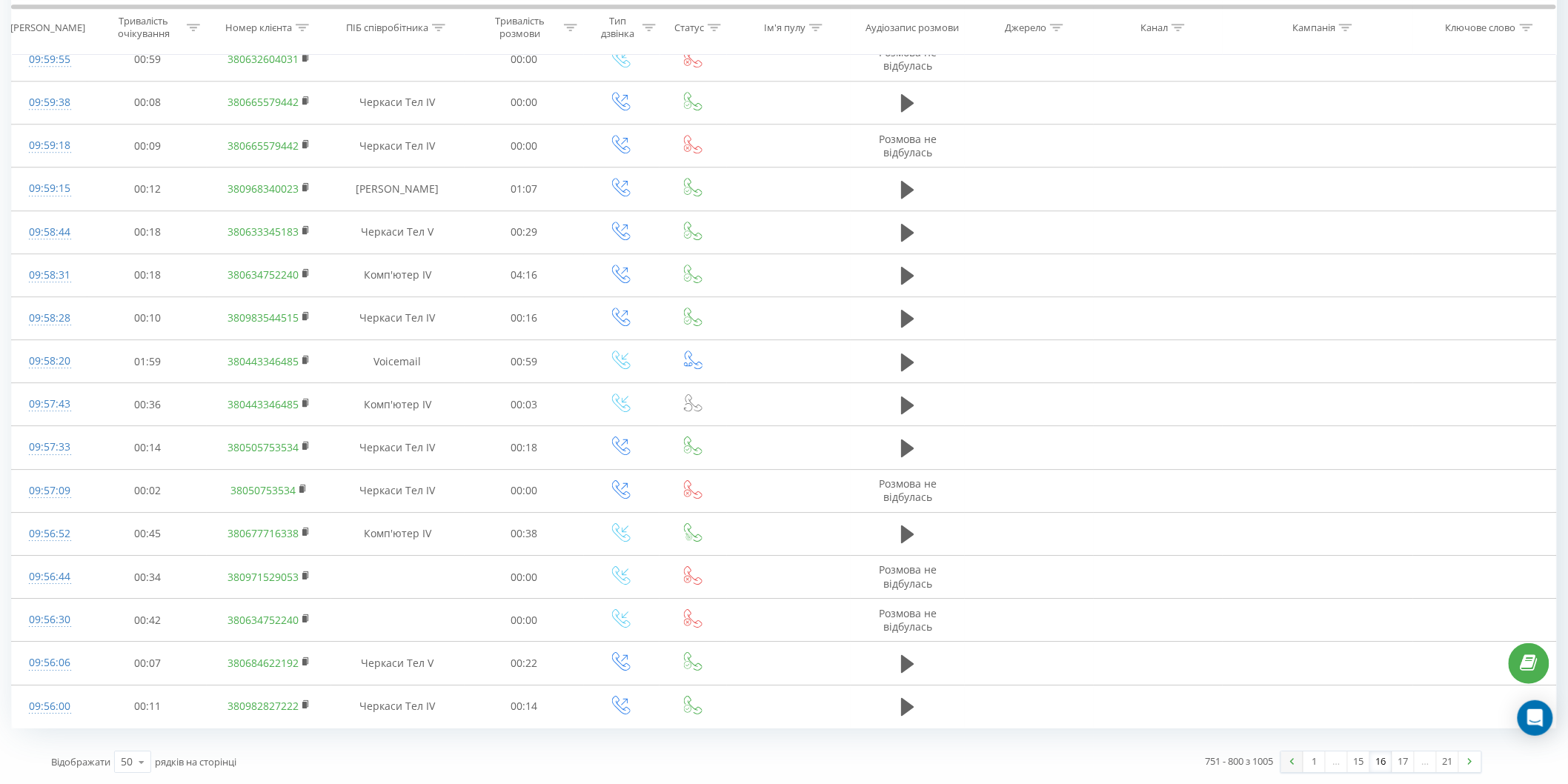
click at [1292, 758] on link at bounding box center [1293, 762] width 22 height 21
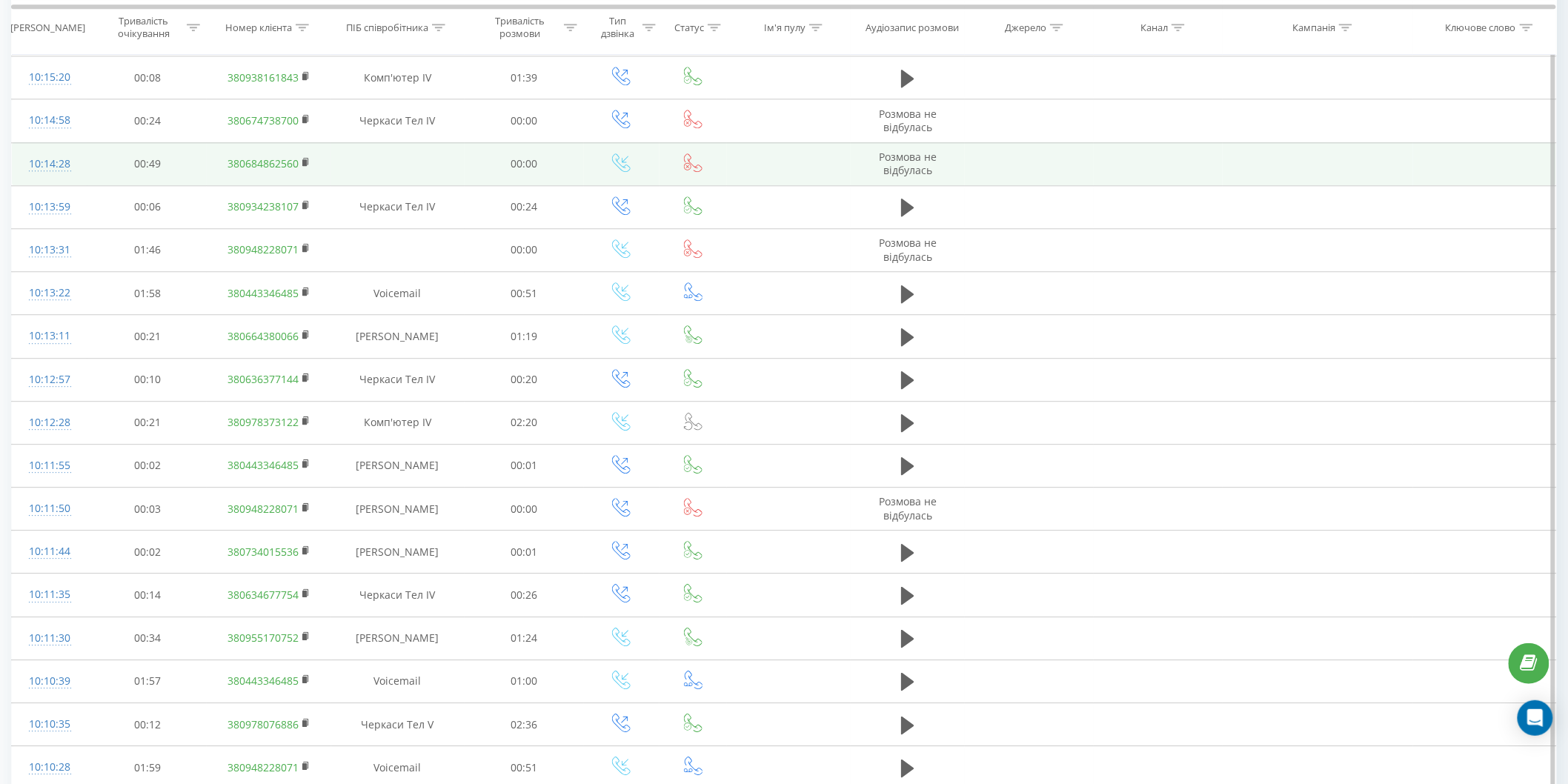
scroll to position [1652, 0]
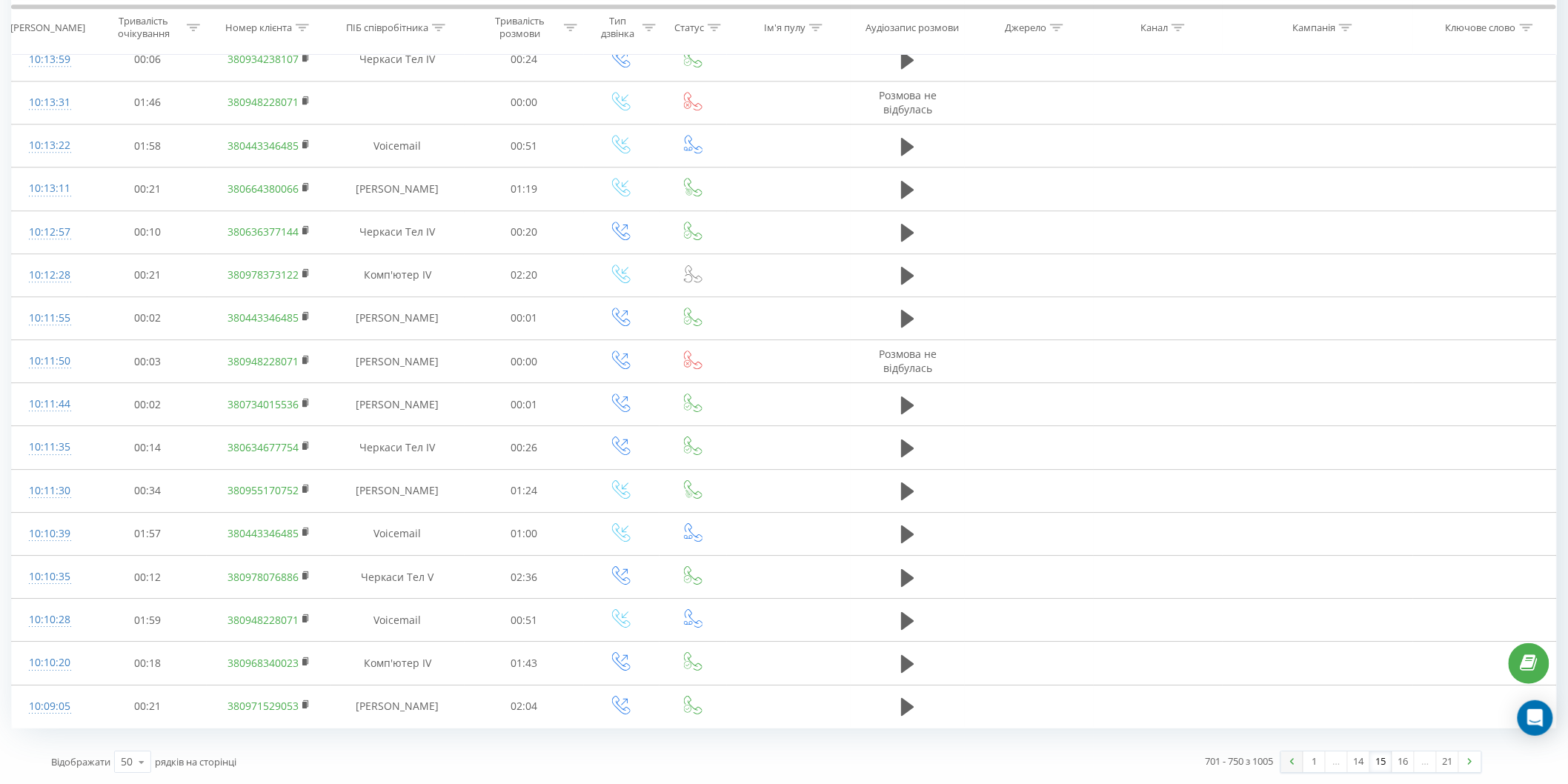
click at [1284, 761] on link at bounding box center [1293, 762] width 22 height 21
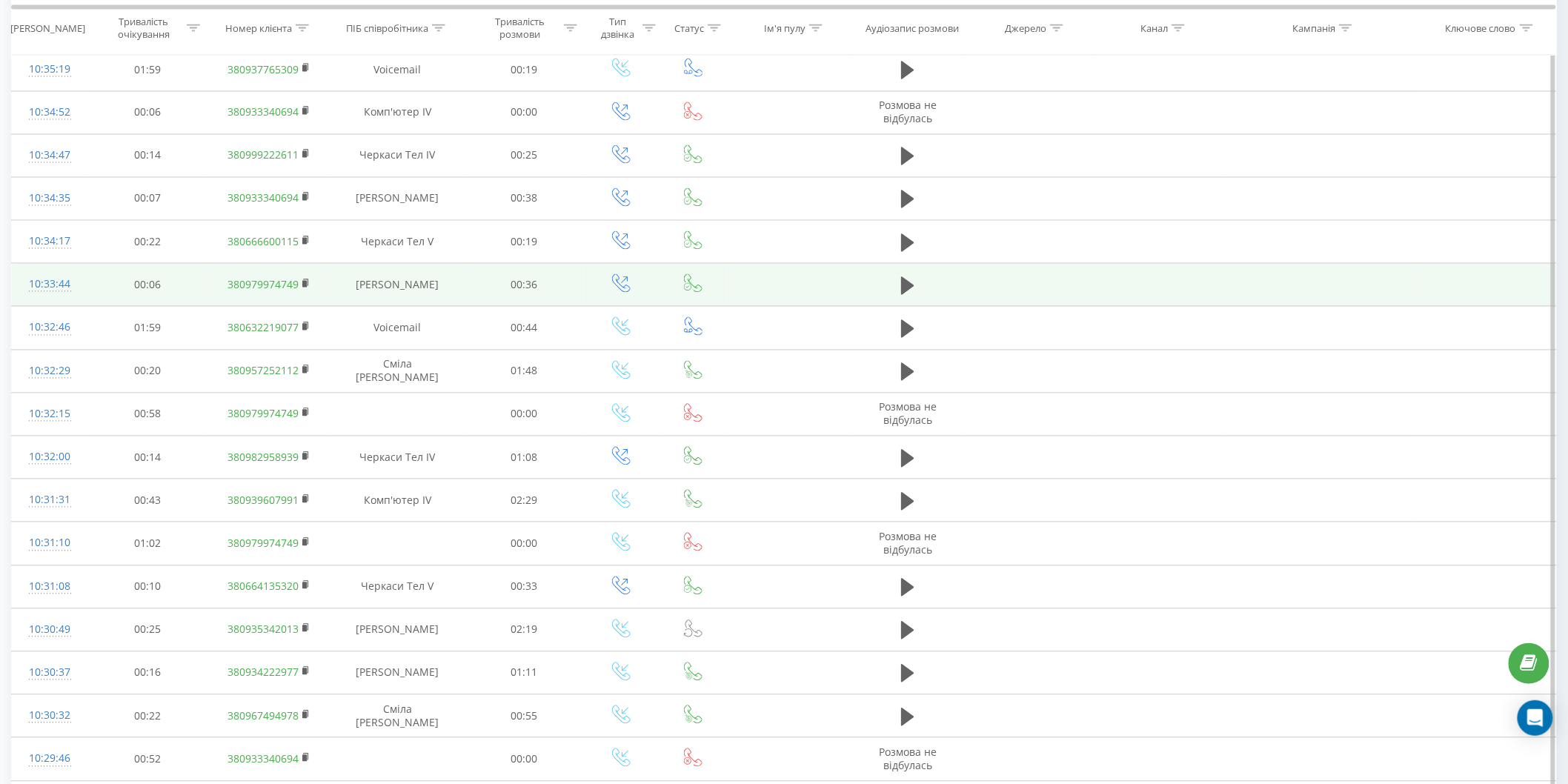
scroll to position [1250, 0]
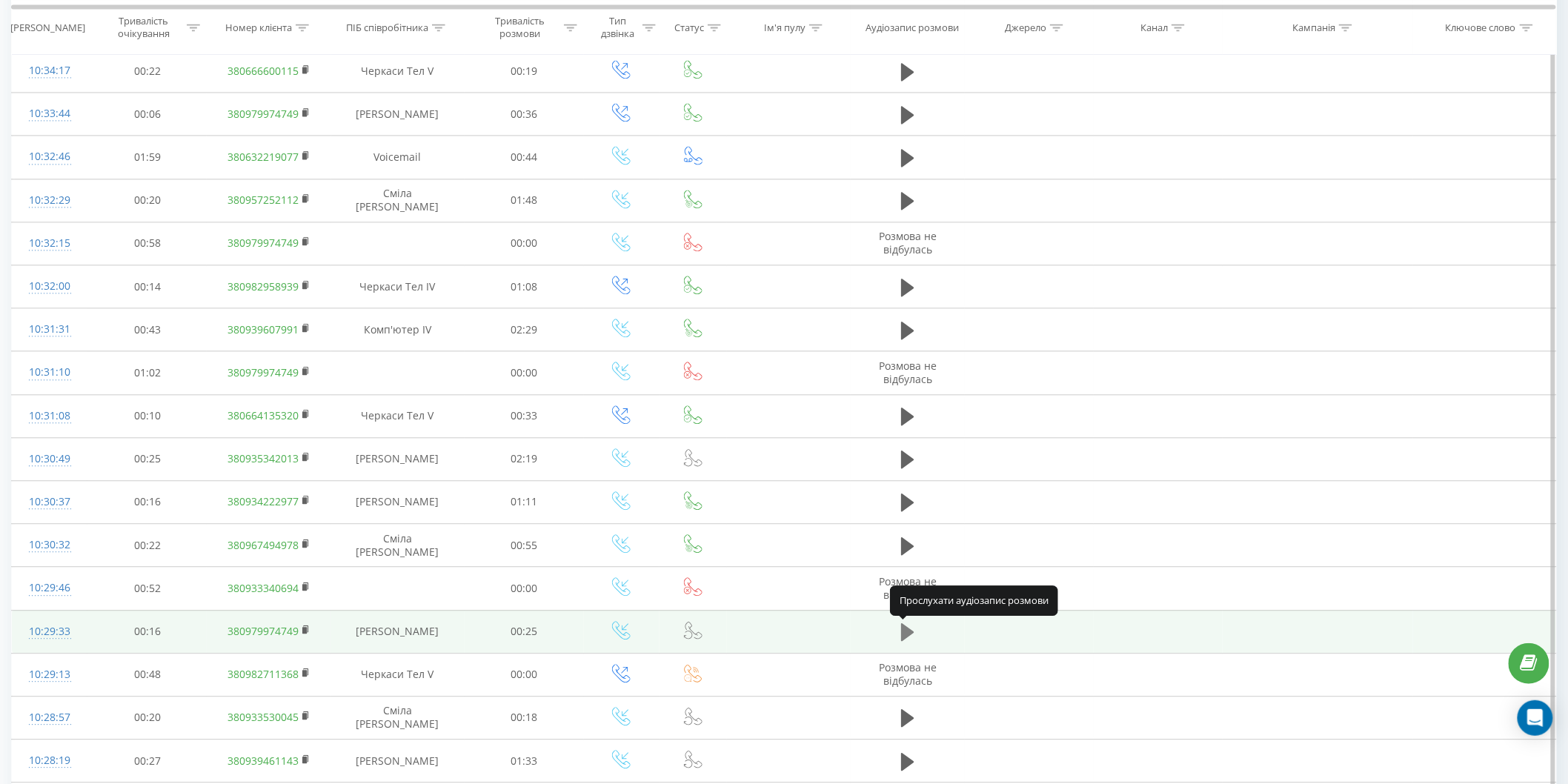
click at [906, 635] on icon at bounding box center [908, 632] width 14 height 18
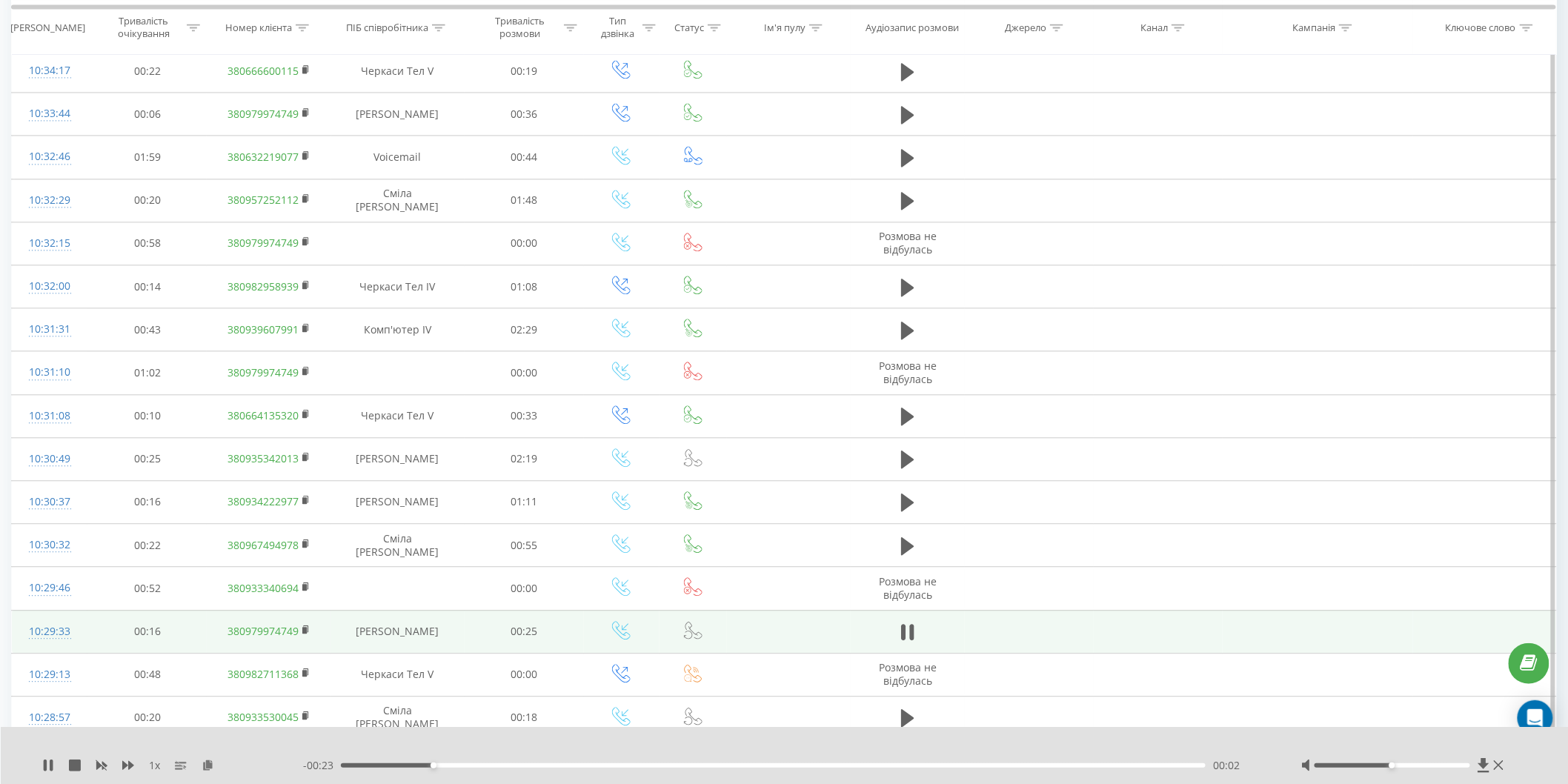
click at [51, 757] on div "1 x - 00:23 00:02 00:02" at bounding box center [785, 756] width 1568 height 57
click at [48, 762] on icon at bounding box center [48, 765] width 12 height 12
click at [46, 768] on icon at bounding box center [48, 765] width 9 height 12
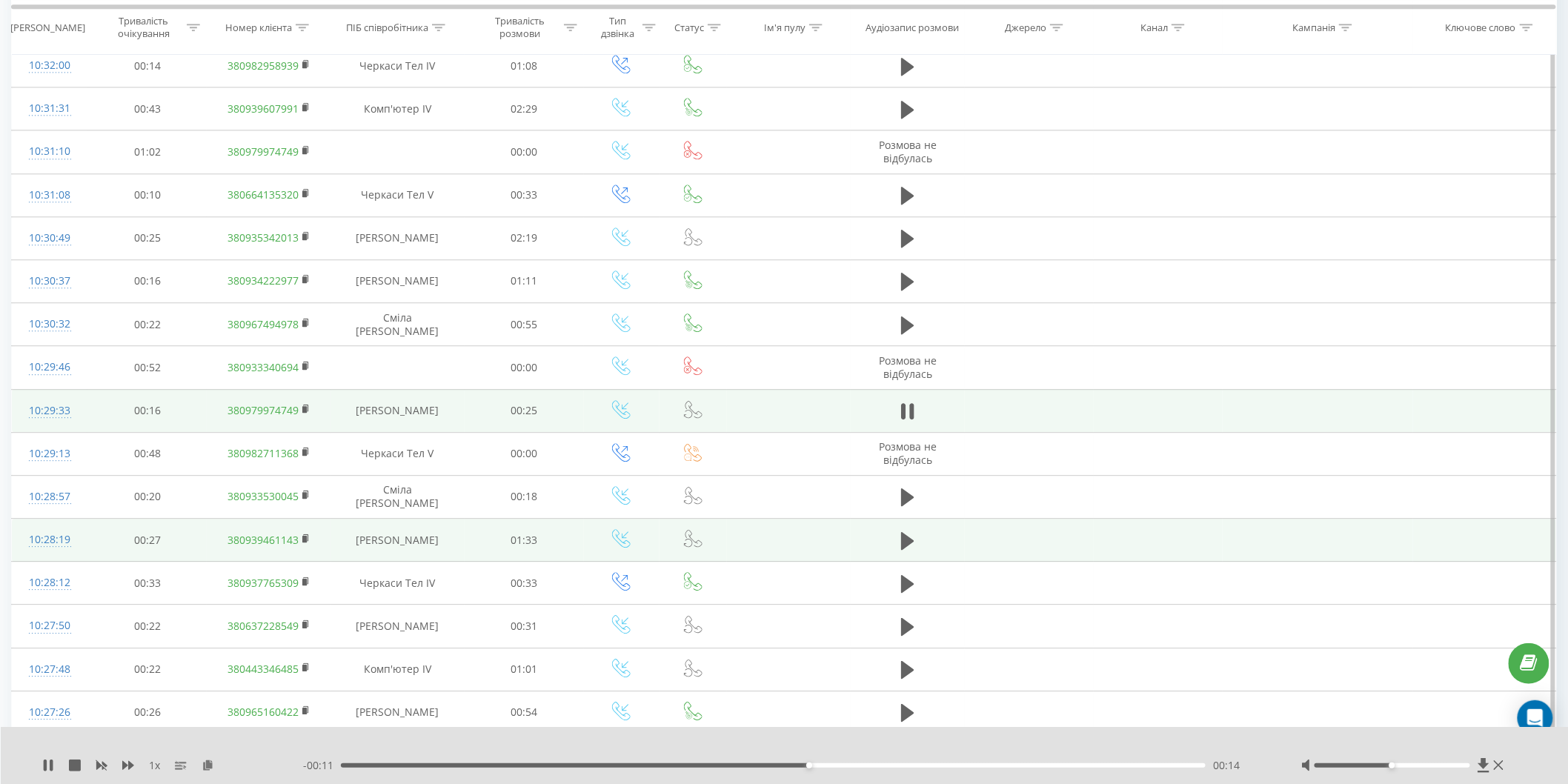
scroll to position [1498, 0]
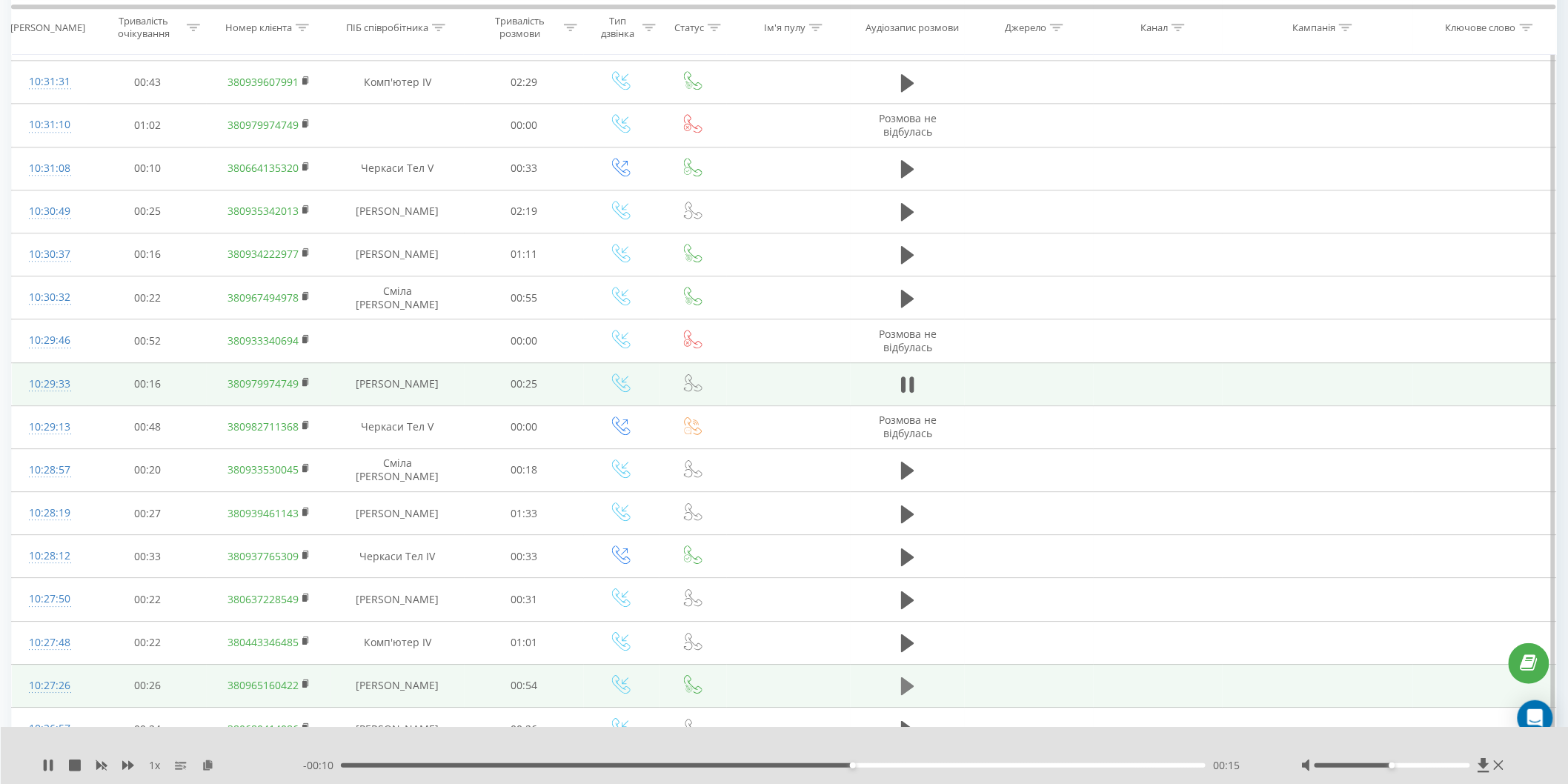
click at [910, 687] on icon at bounding box center [908, 686] width 14 height 18
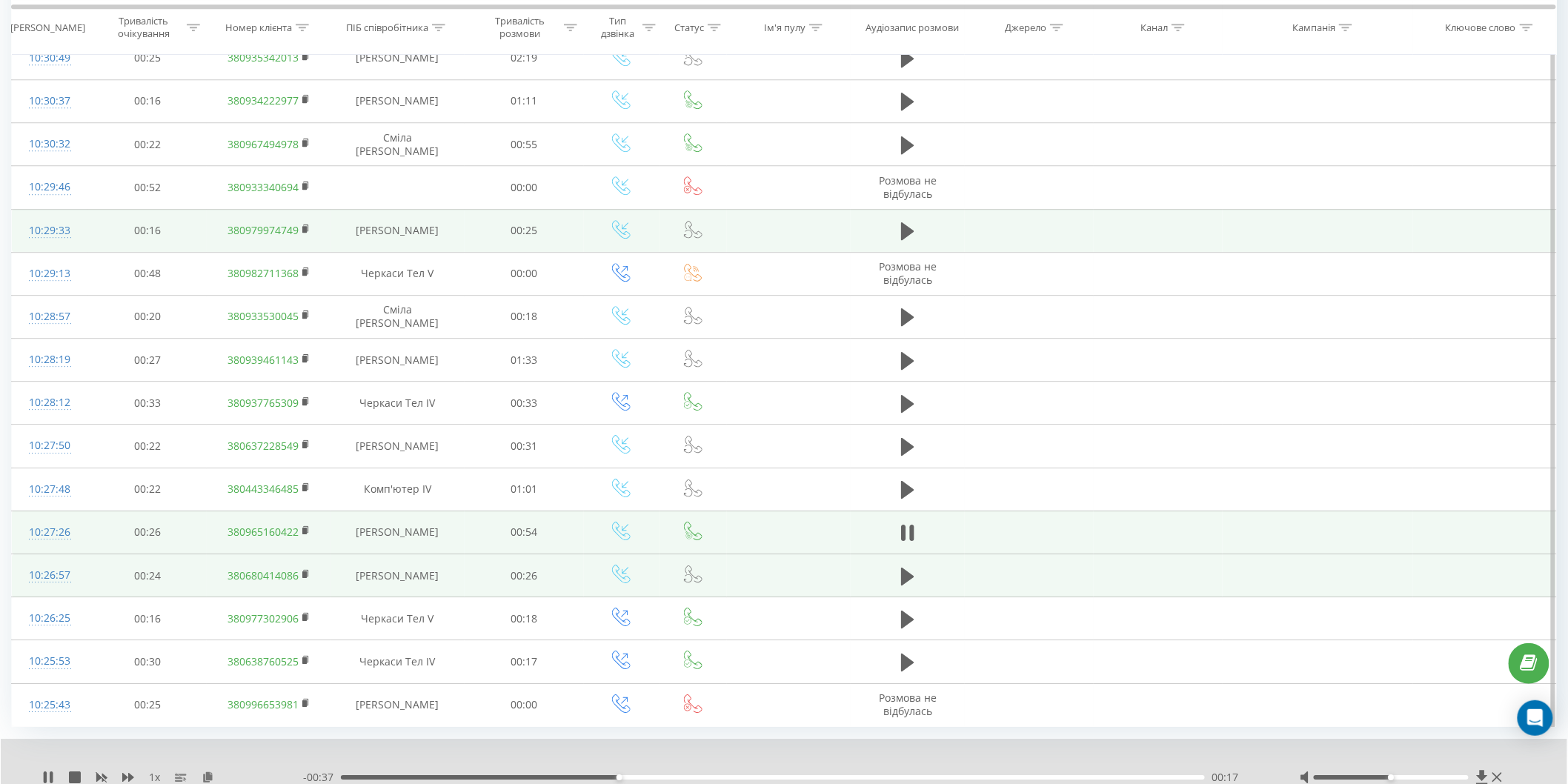
scroll to position [1708, 0]
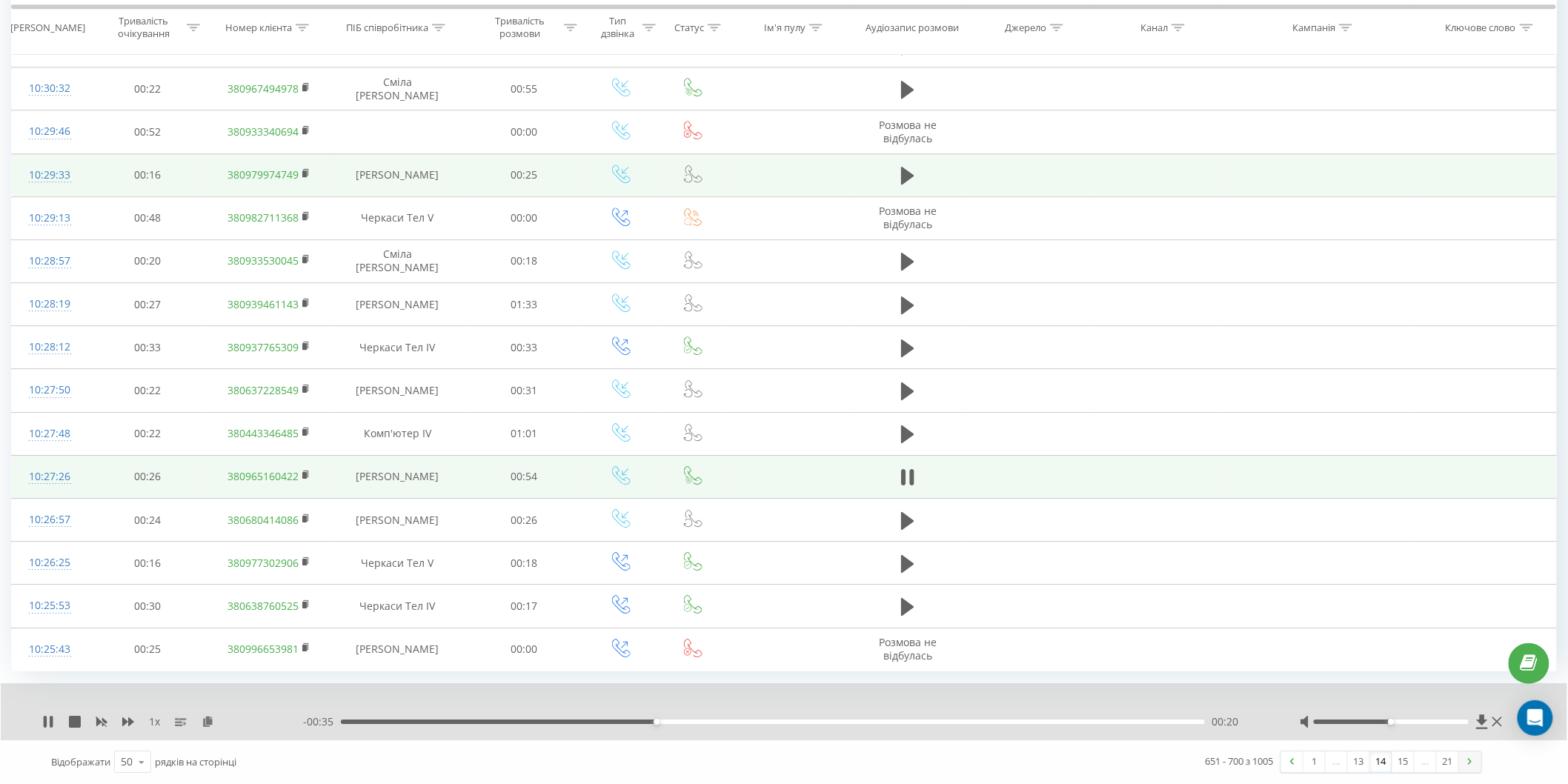
click at [1467, 764] on link at bounding box center [1470, 762] width 22 height 21
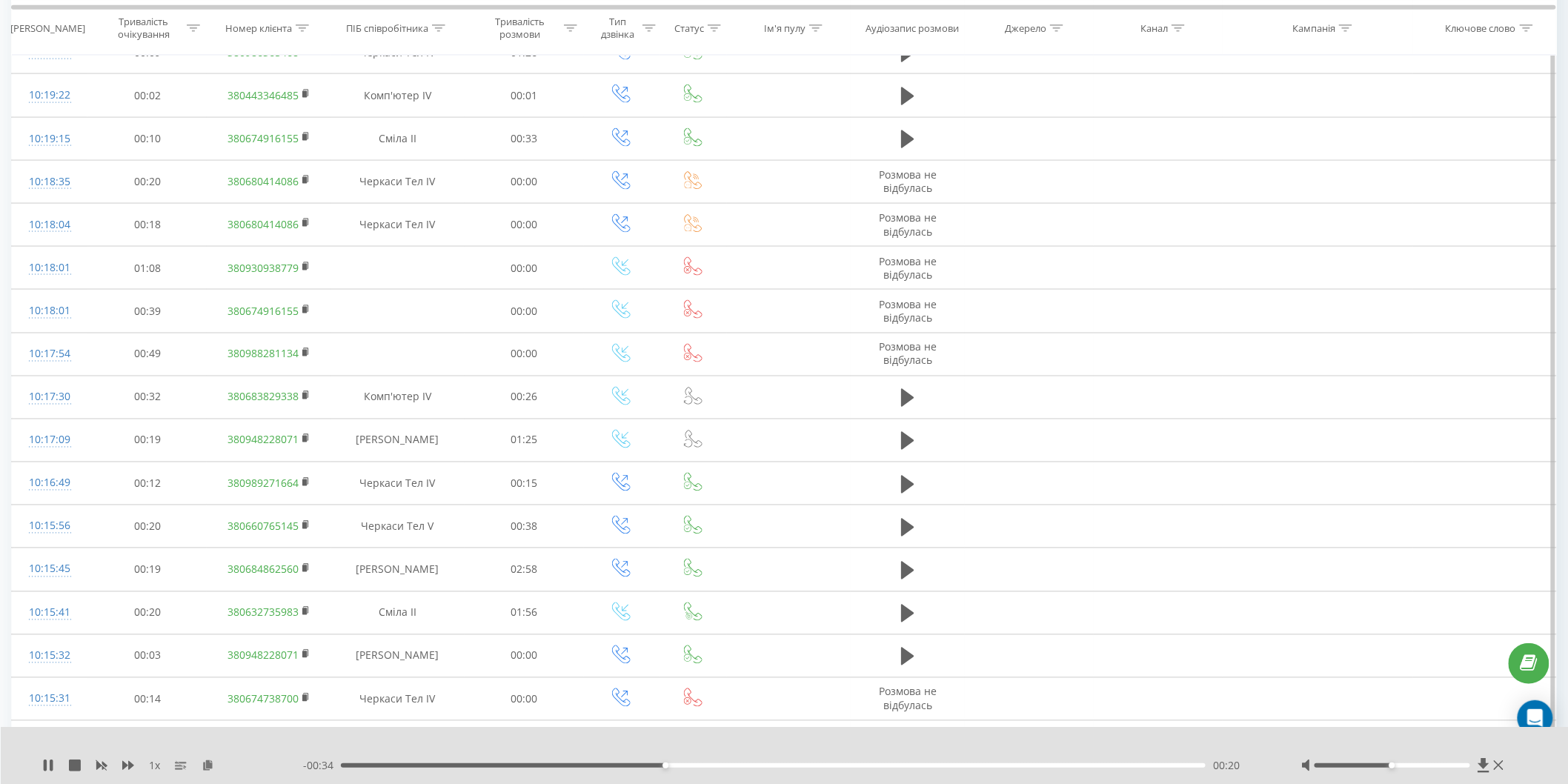
scroll to position [98, 0]
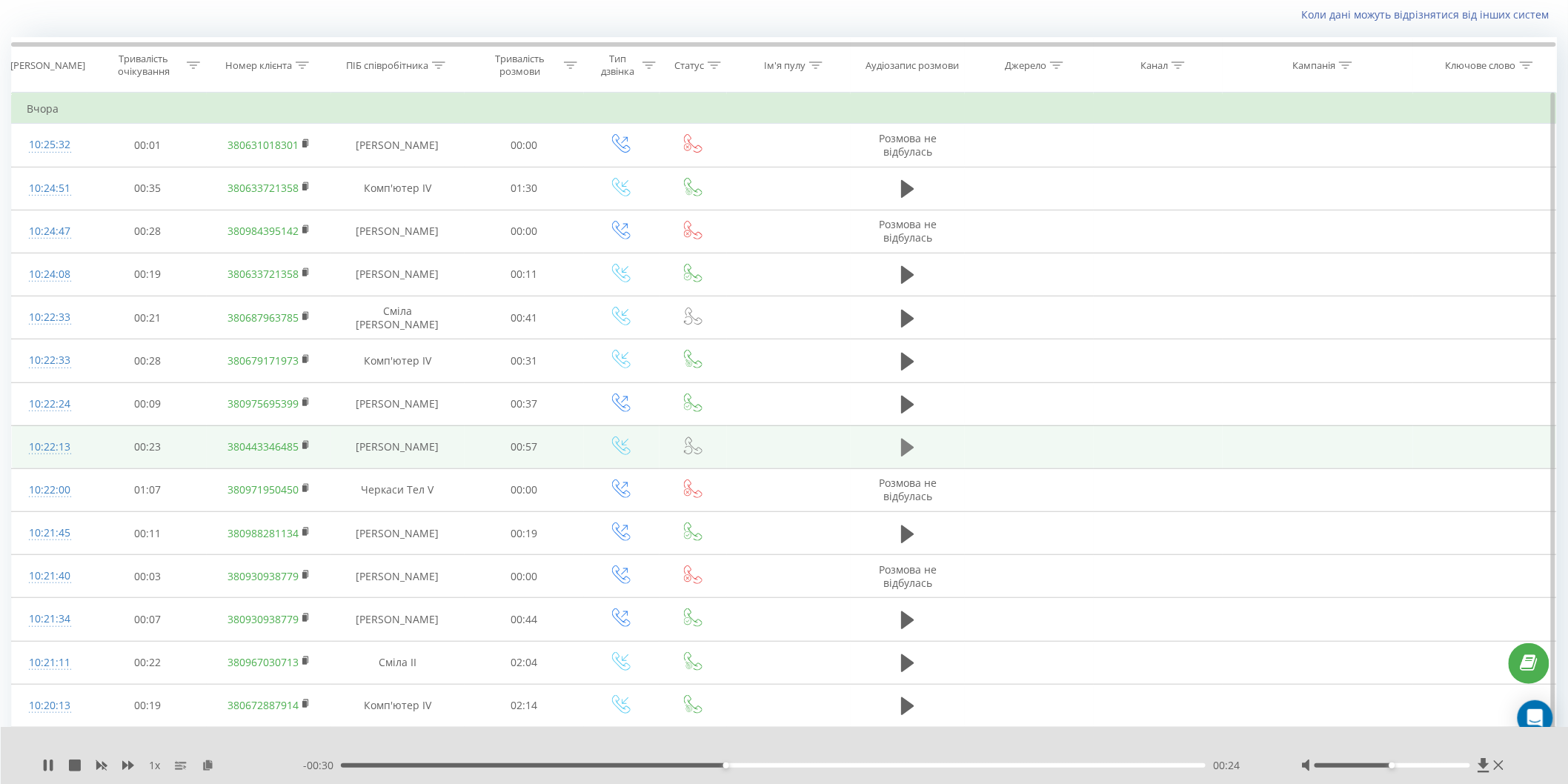
click at [908, 449] on icon at bounding box center [908, 447] width 14 height 18
click at [520, 765] on div "00:11" at bounding box center [774, 765] width 865 height 4
click at [50, 765] on icon at bounding box center [52, 765] width 3 height 12
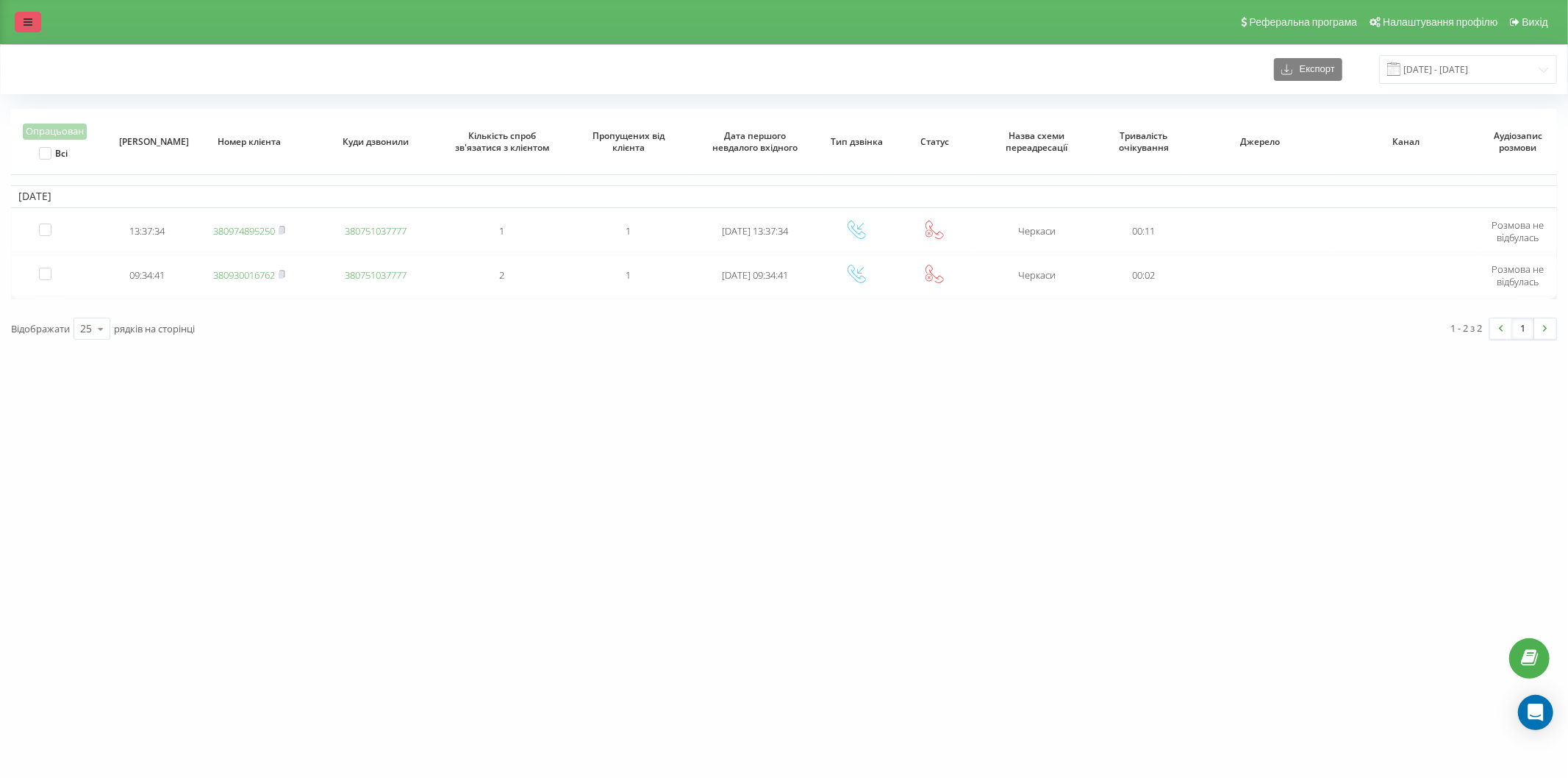
click at [30, 20] on icon at bounding box center [28, 22] width 9 height 10
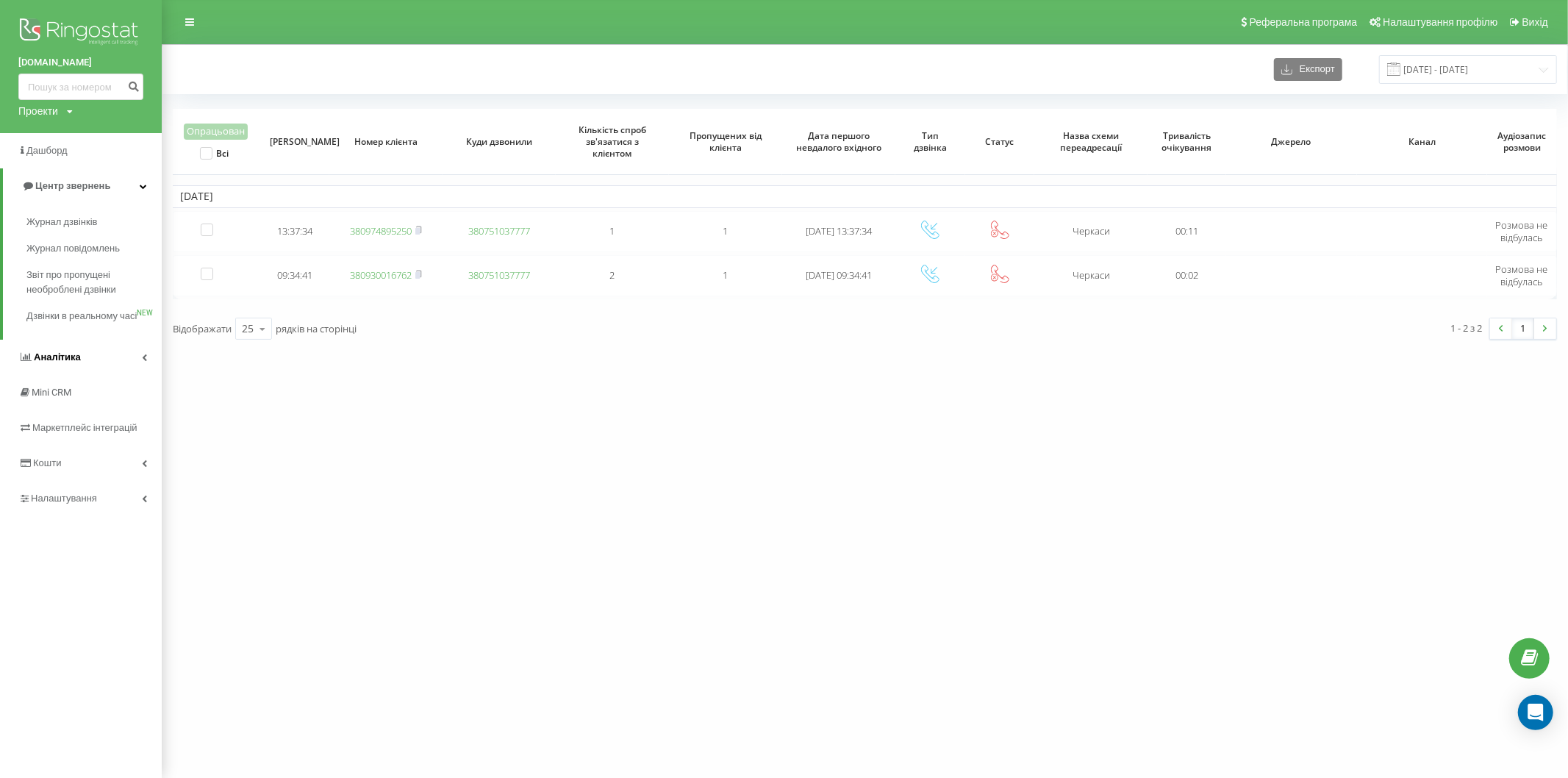
click at [85, 369] on link "Аналiтика" at bounding box center [80, 357] width 162 height 35
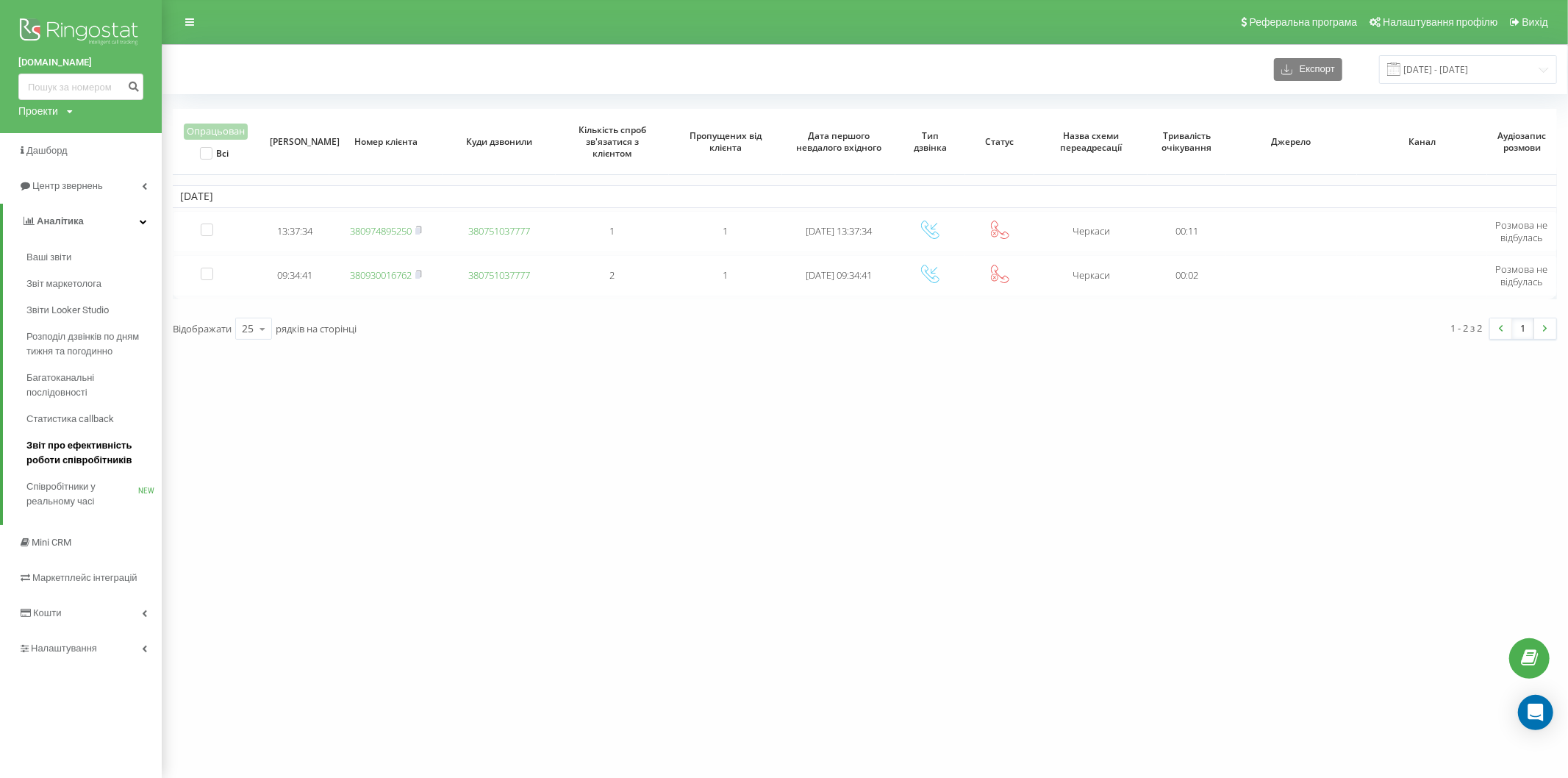
drag, startPoint x: 65, startPoint y: 460, endPoint x: 66, endPoint y: 440, distance: 20.0
click at [180, 21] on link at bounding box center [190, 22] width 27 height 21
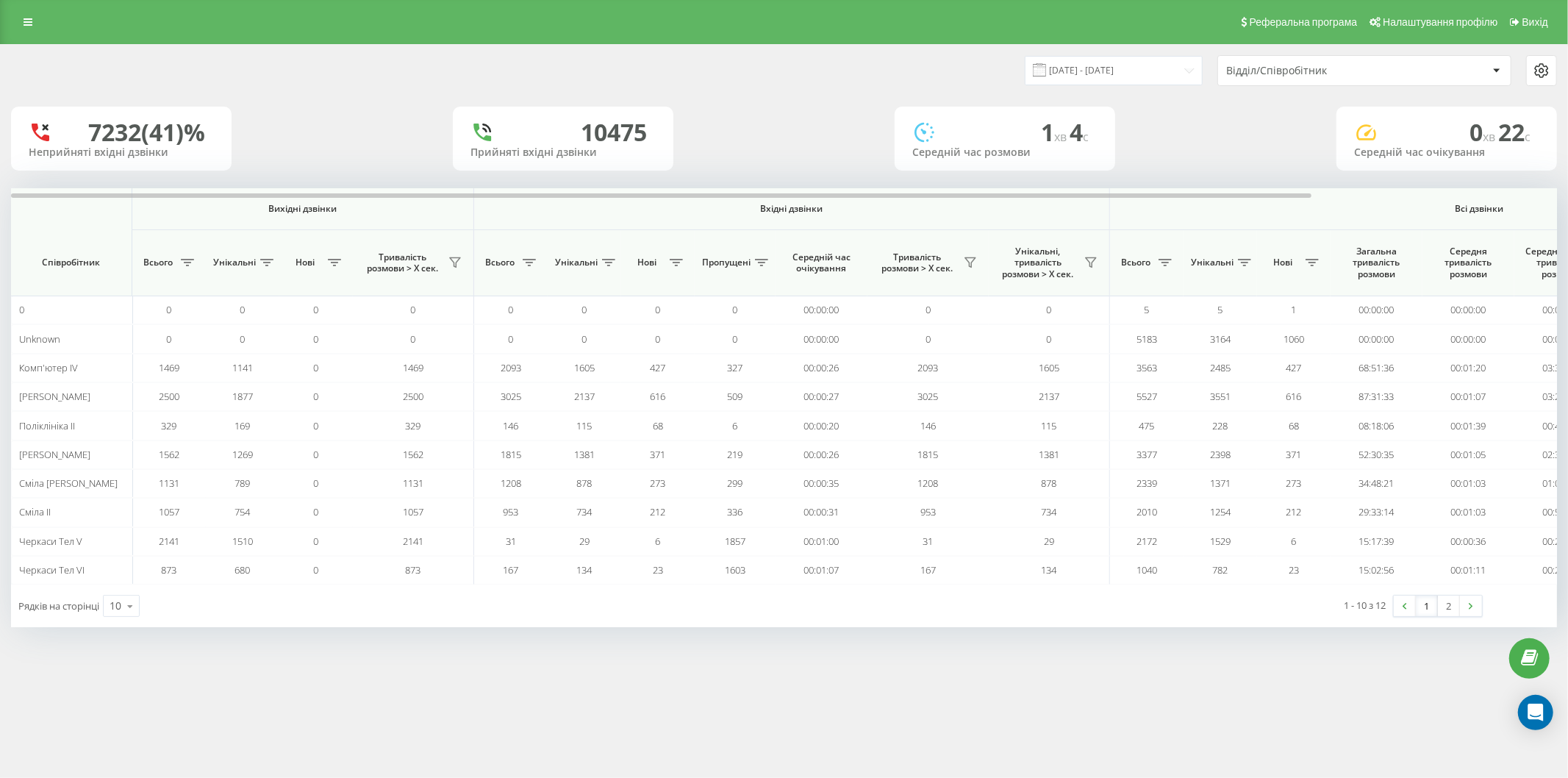
click at [1115, 55] on div "22.07.2025 - 22.08.2025 Відділ/Співробітник" at bounding box center [1171, 70] width 774 height 31
click at [1117, 75] on input "22.07.2025 - 22.08.2025" at bounding box center [1114, 70] width 178 height 29
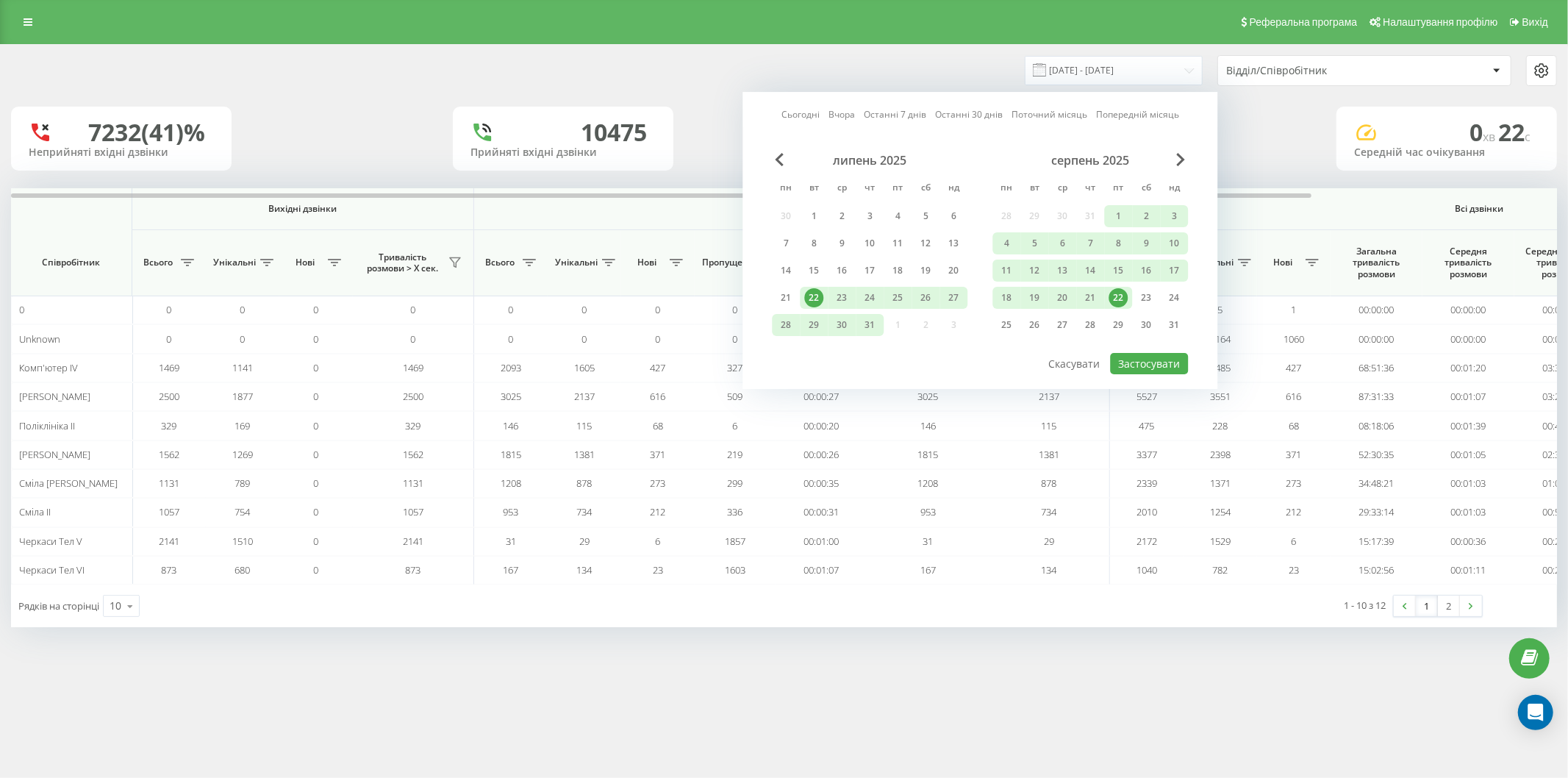
click at [1121, 295] on div "22" at bounding box center [1118, 298] width 19 height 19
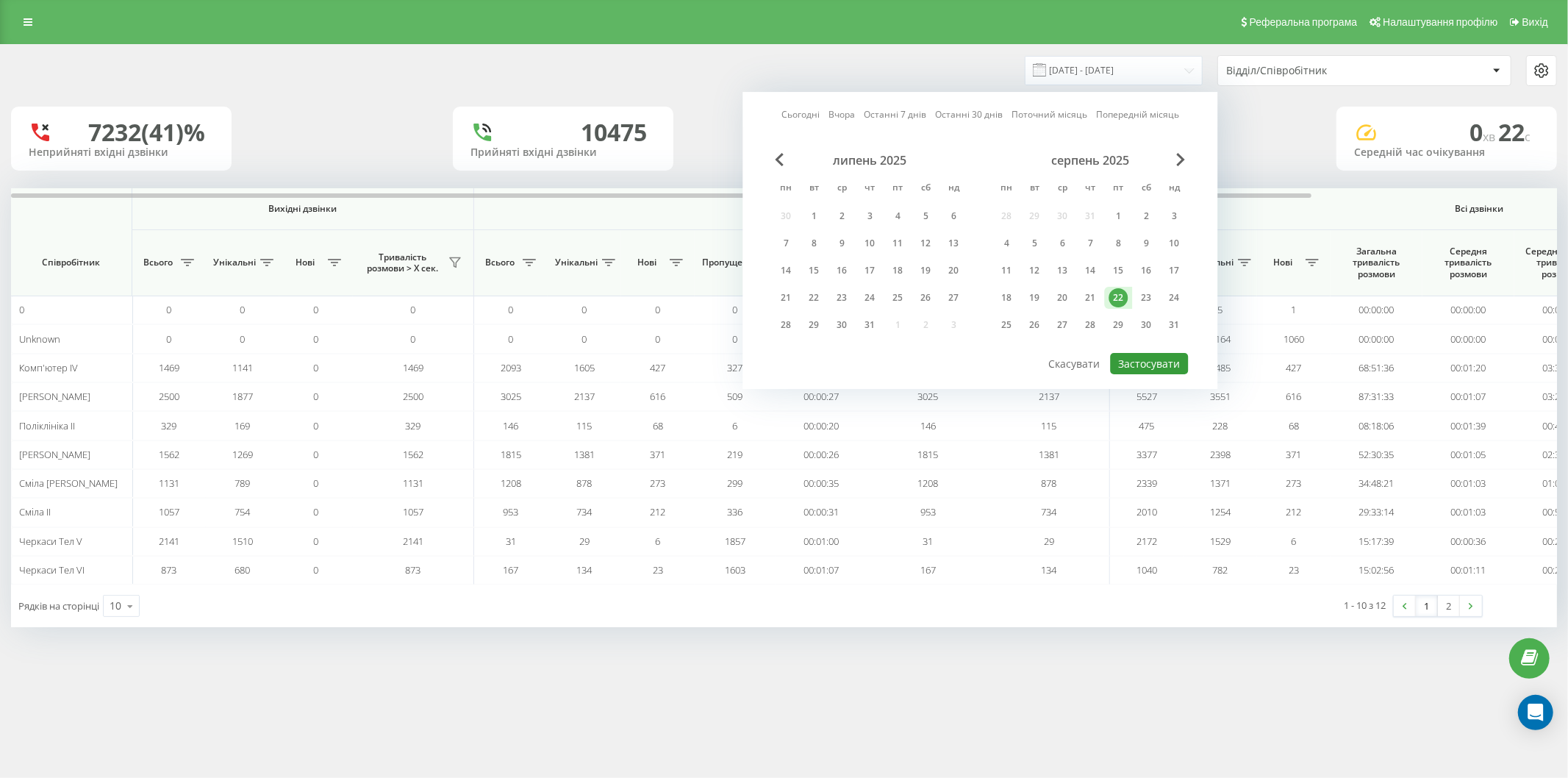
click at [1155, 363] on button "Застосувати" at bounding box center [1149, 363] width 78 height 21
type input "[DATE] - [DATE]"
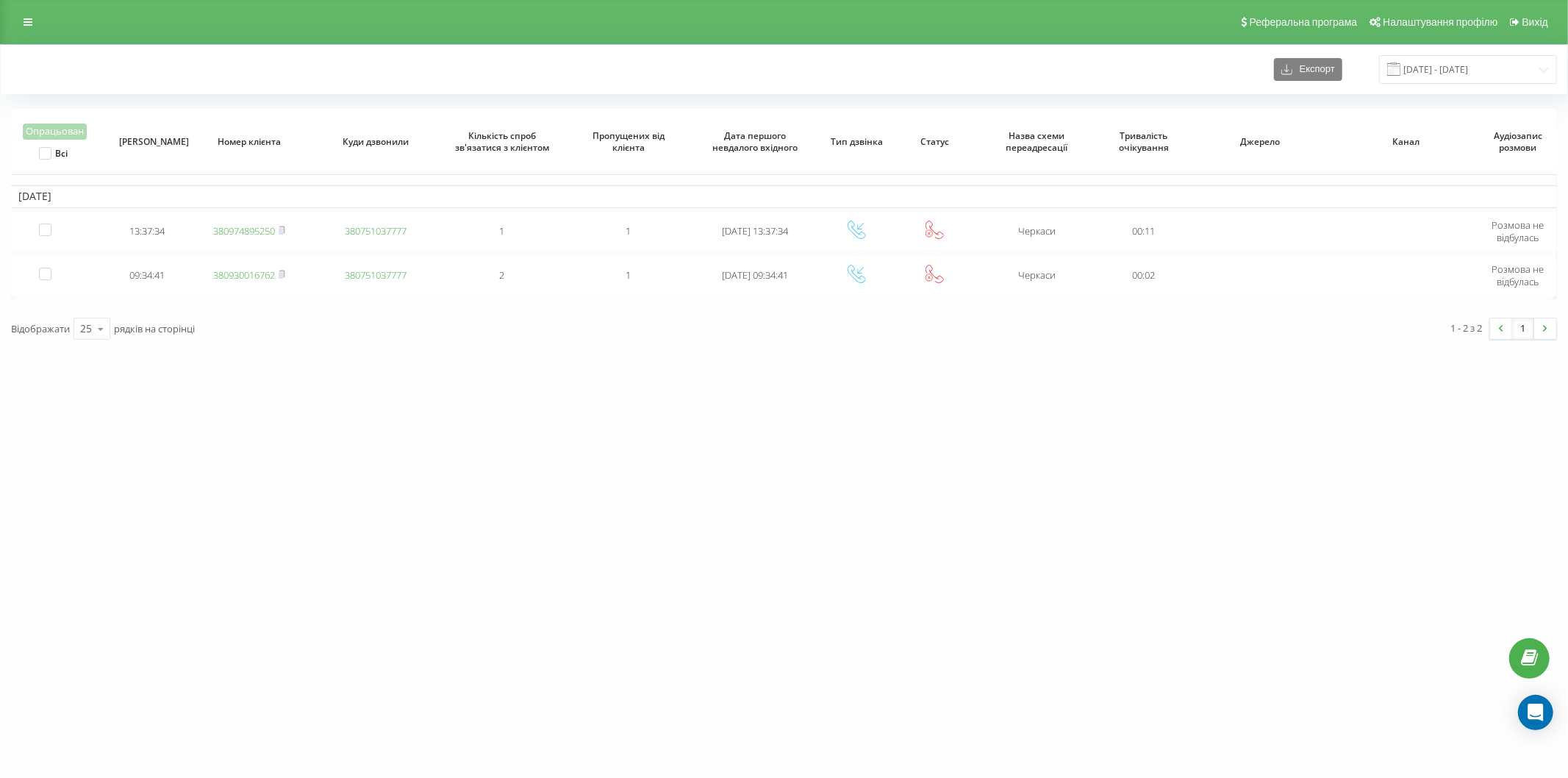
click at [586, 777] on div "[DOMAIN_NAME] Проекти [DOMAIN_NAME] Дашборд Центр звернень Журнал дзвінків Журн…" at bounding box center [784, 389] width 1568 height 778
